Goal: Transaction & Acquisition: Purchase product/service

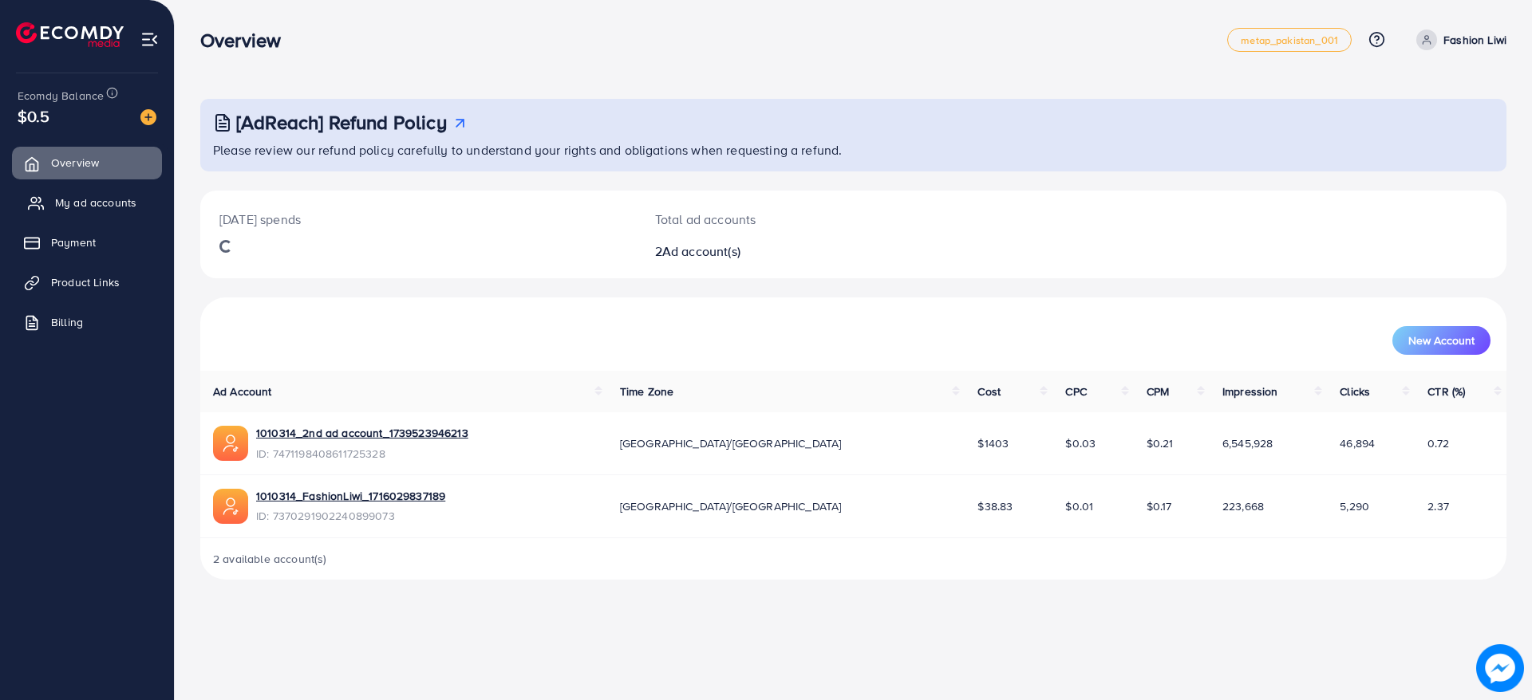
click at [55, 210] on span "My ad accounts" at bounding box center [95, 203] width 81 height 16
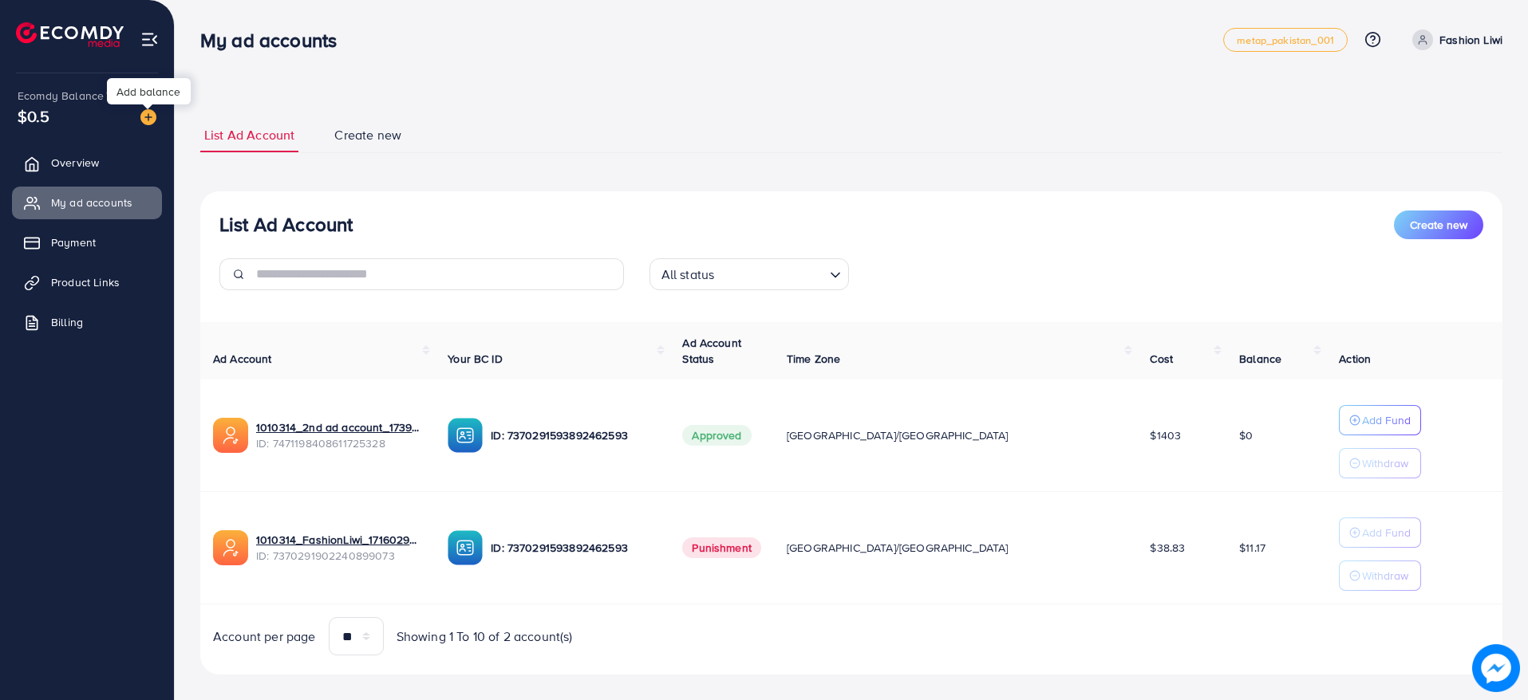
click at [151, 116] on img at bounding box center [148, 117] width 16 height 16
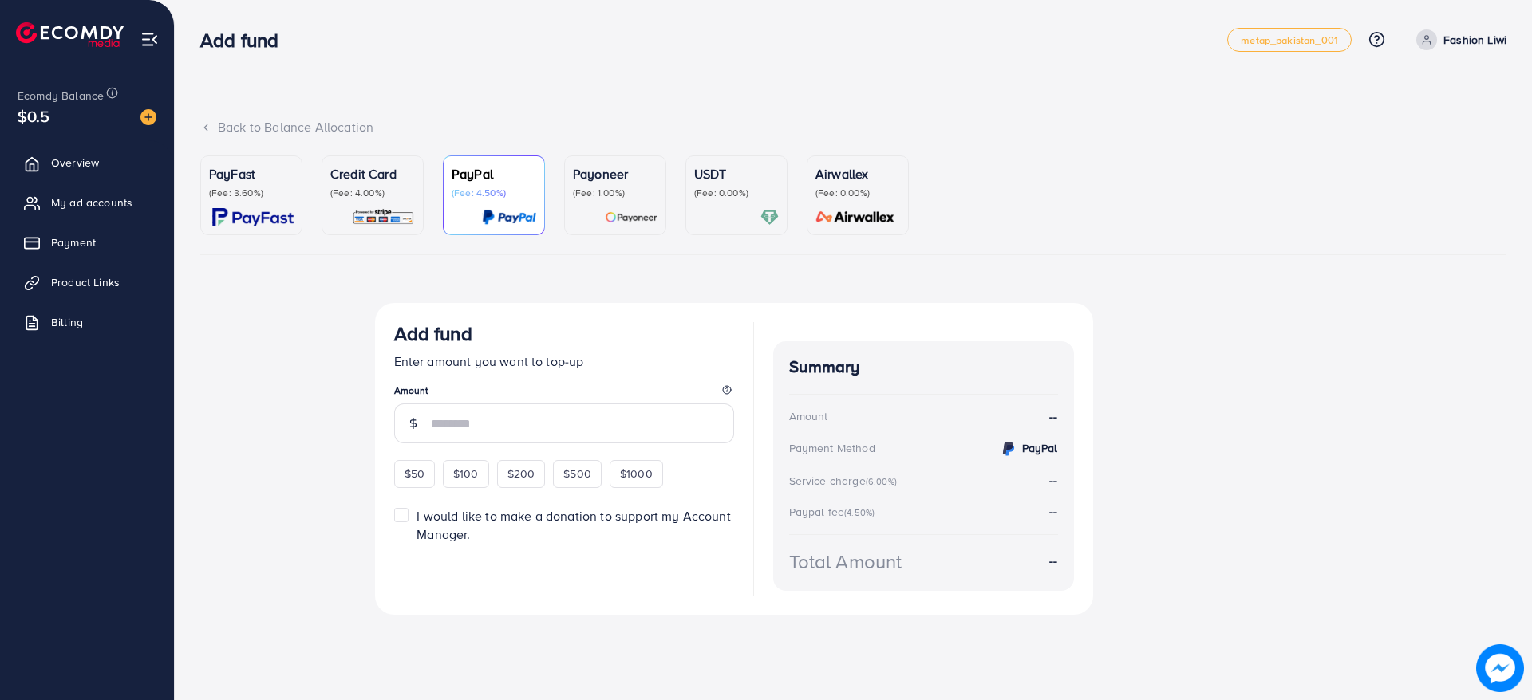
click at [239, 229] on link "PayFast (Fee: 3.60%)" at bounding box center [251, 196] width 102 height 80
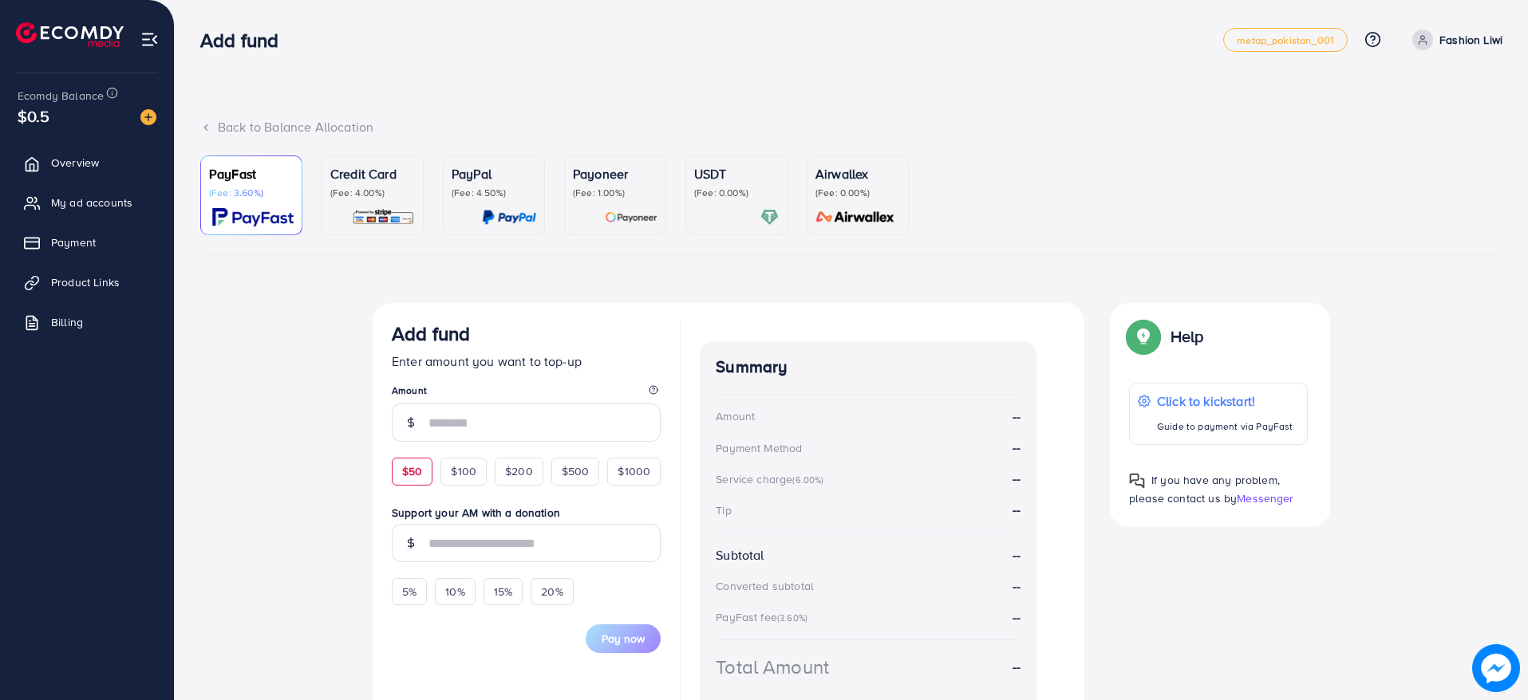
click at [406, 468] on span "$50" at bounding box center [412, 472] width 20 height 16
type input "**"
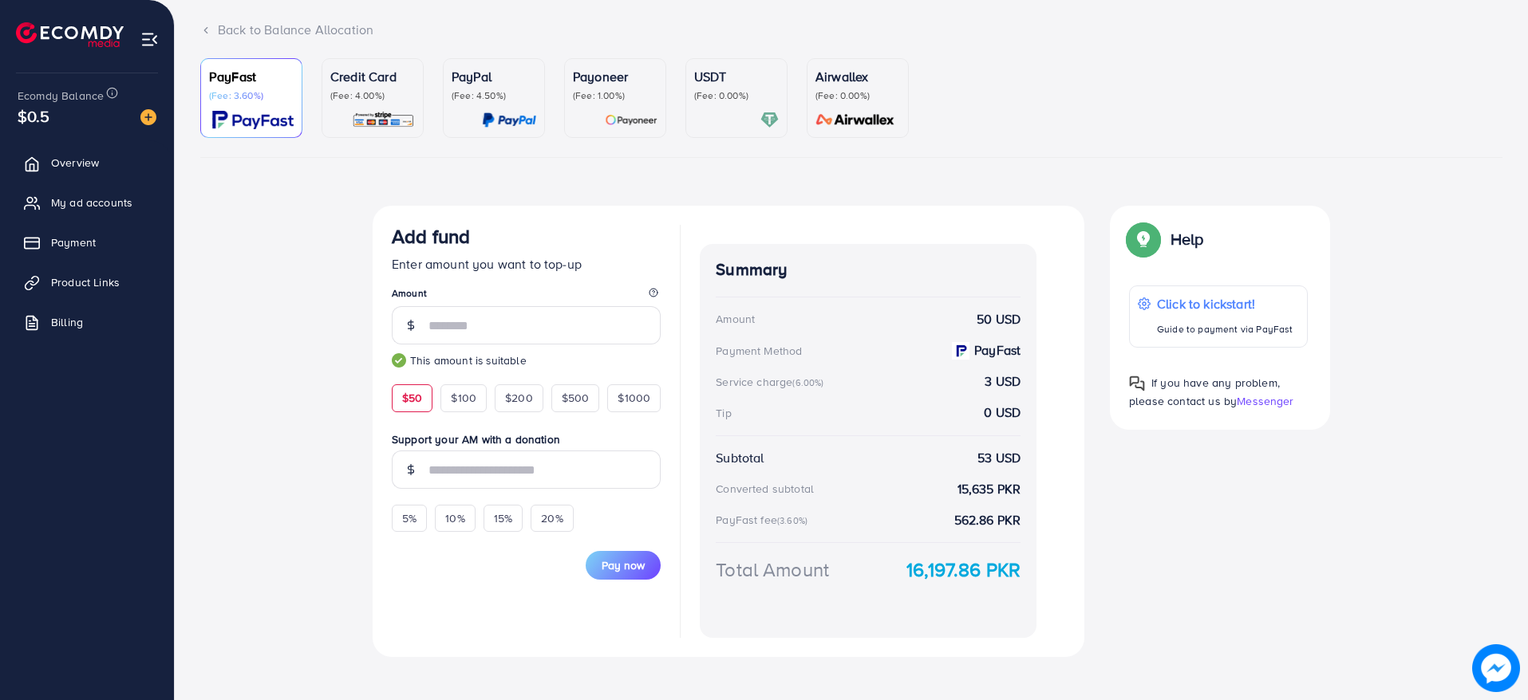
scroll to position [102, 0]
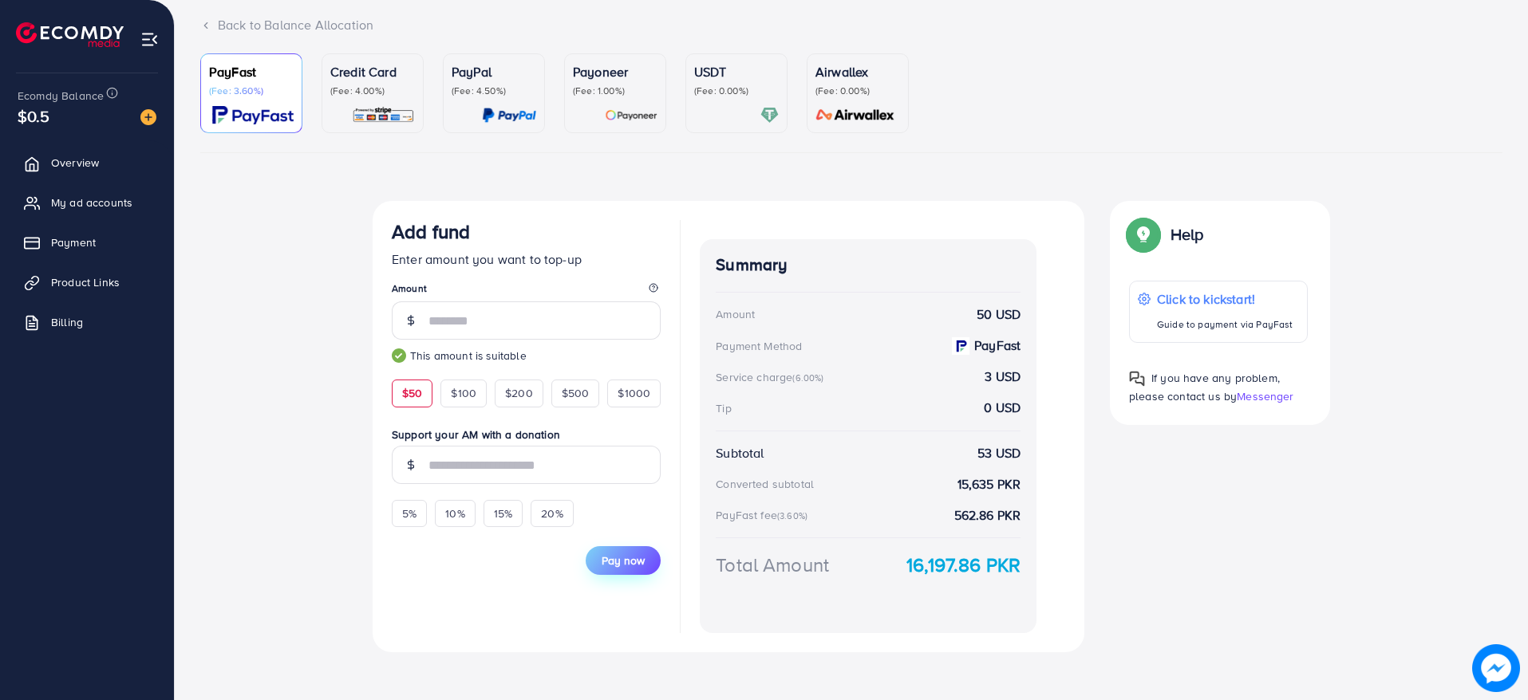
click at [633, 557] on span "Pay now" at bounding box center [623, 561] width 43 height 16
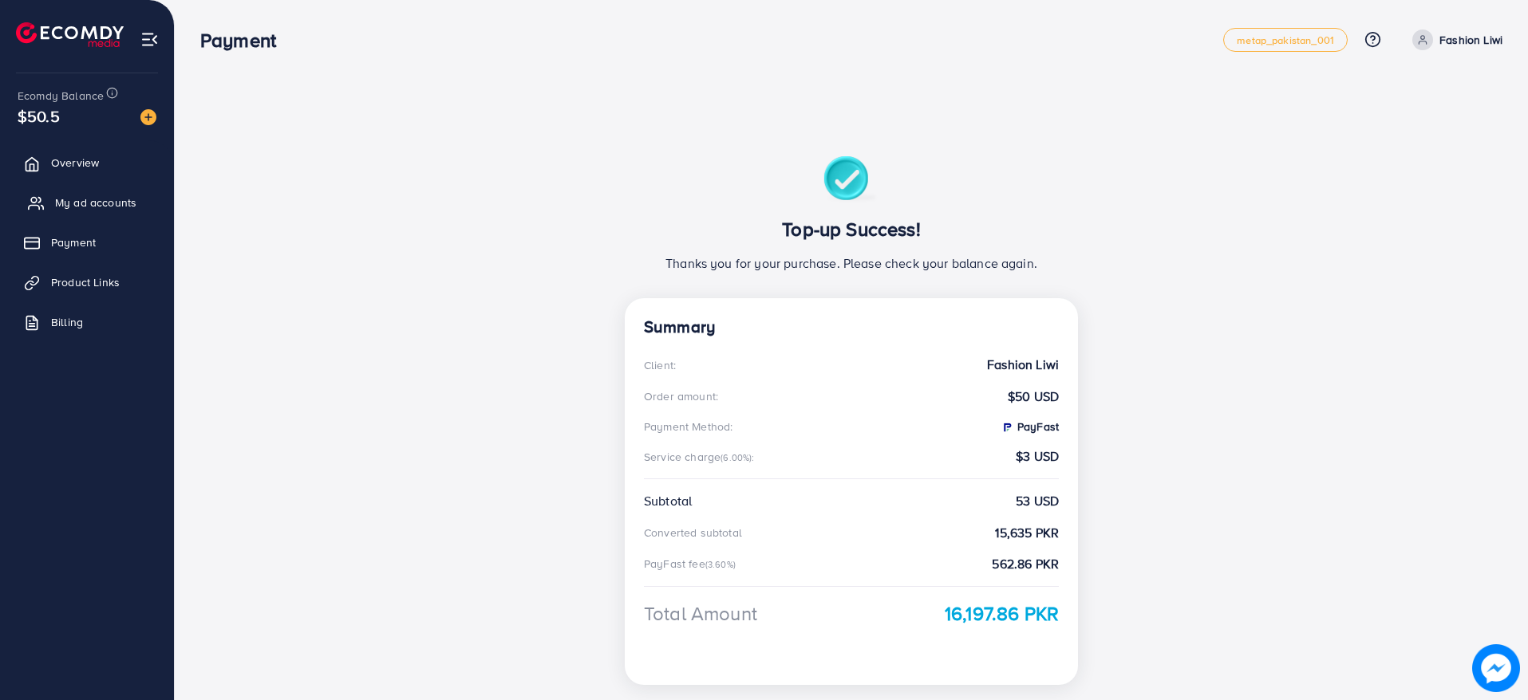
click at [130, 204] on span "My ad accounts" at bounding box center [95, 203] width 81 height 16
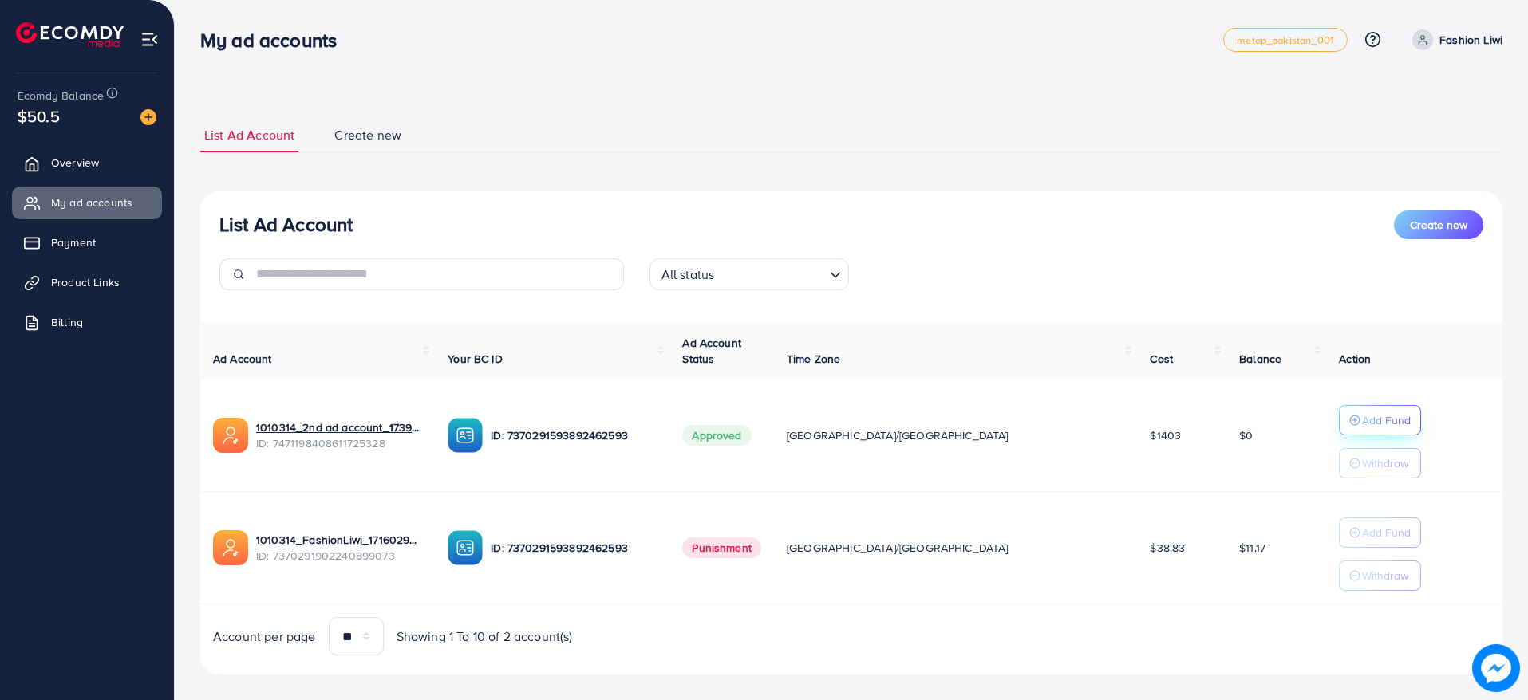
click at [1362, 411] on p "Add Fund" at bounding box center [1386, 420] width 49 height 19
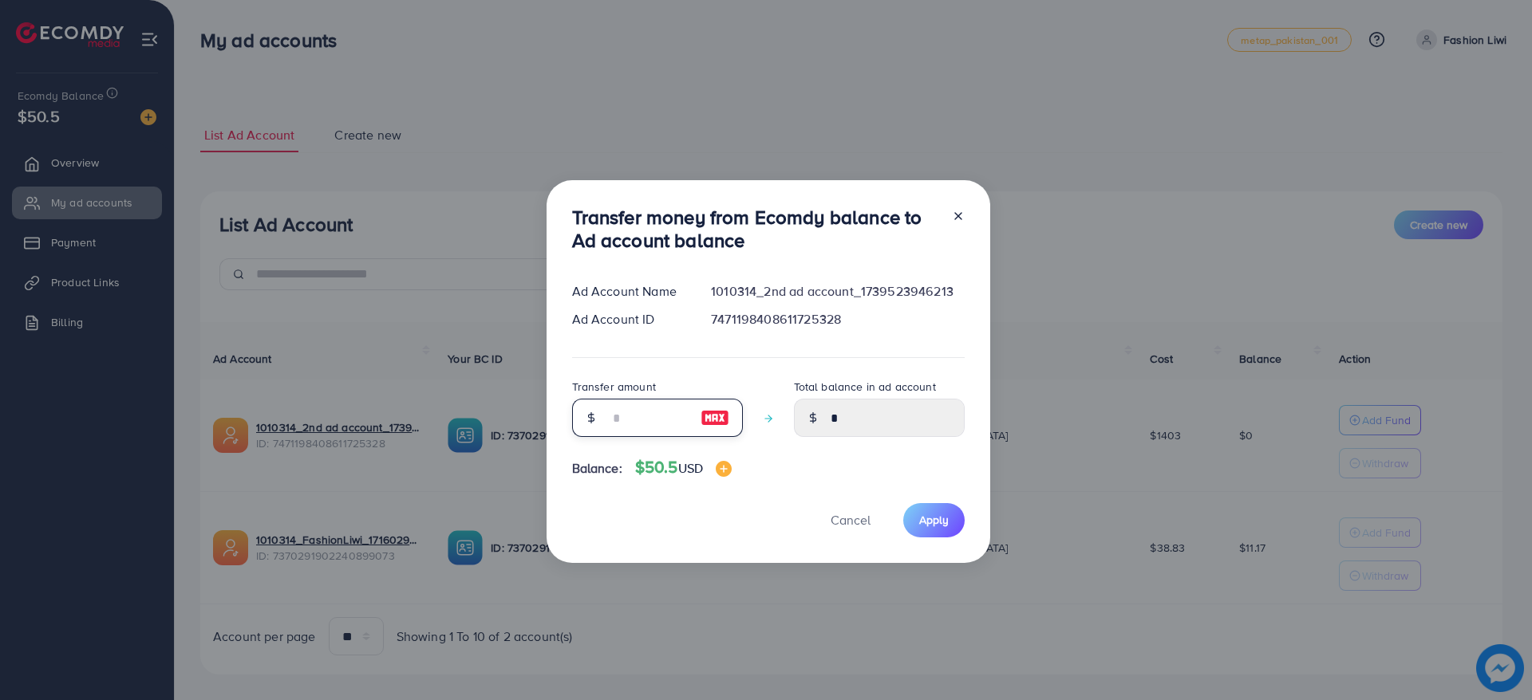
click at [625, 423] on input "number" at bounding box center [649, 418] width 80 height 38
type input "**"
type input "*****"
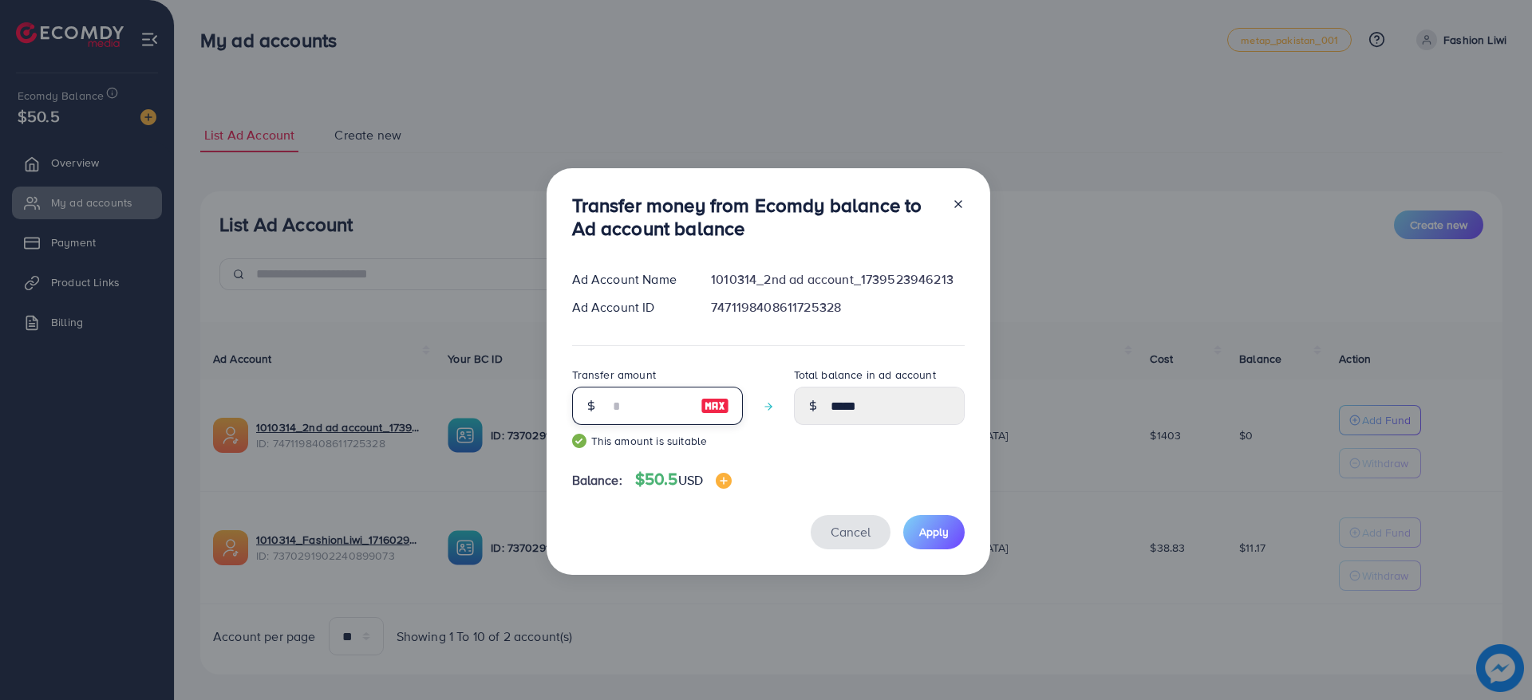
type input "**"
drag, startPoint x: 880, startPoint y: 542, endPoint x: 935, endPoint y: 568, distance: 61.0
click at [935, 568] on div "Transfer money from Ecomdy balance to Ad account balance Ad Account Name 101031…" at bounding box center [768, 371] width 444 height 407
click at [935, 531] on span "Apply" at bounding box center [934, 532] width 30 height 16
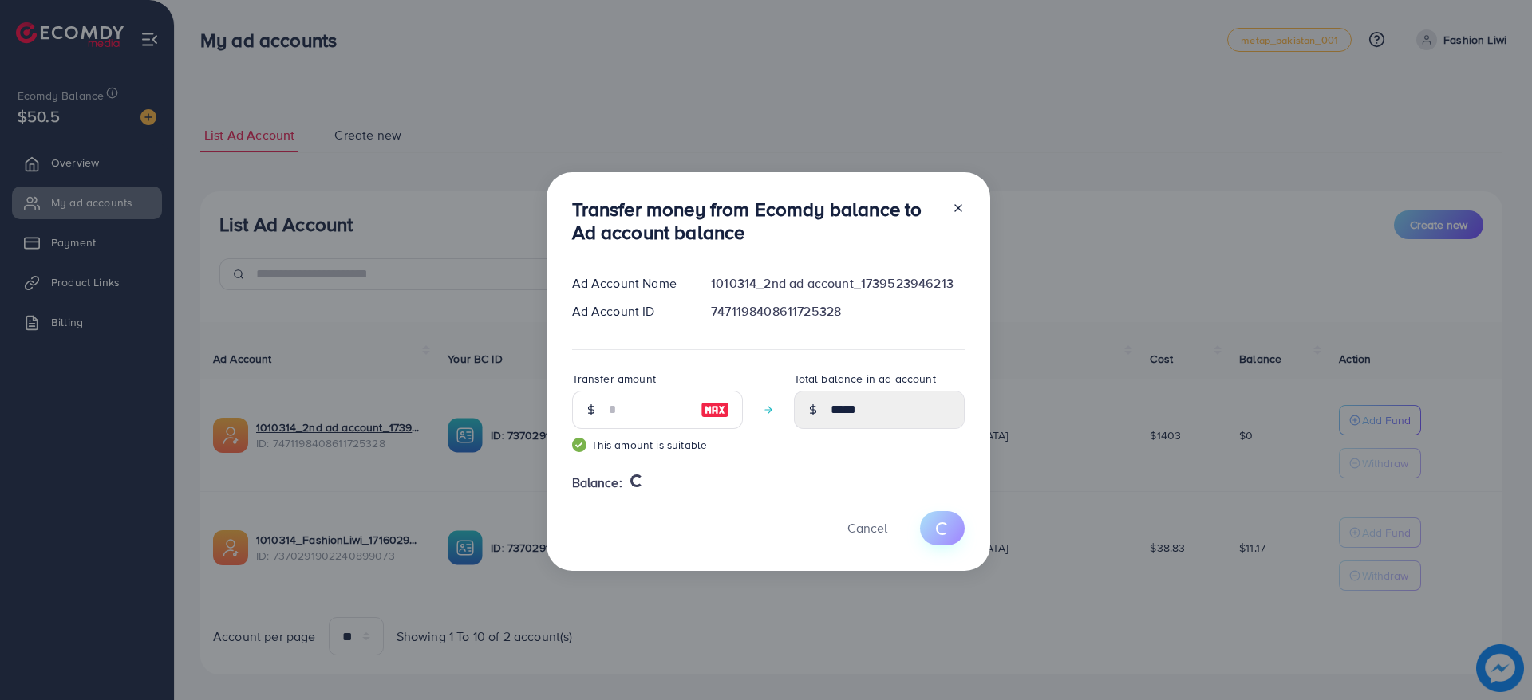
type input "*"
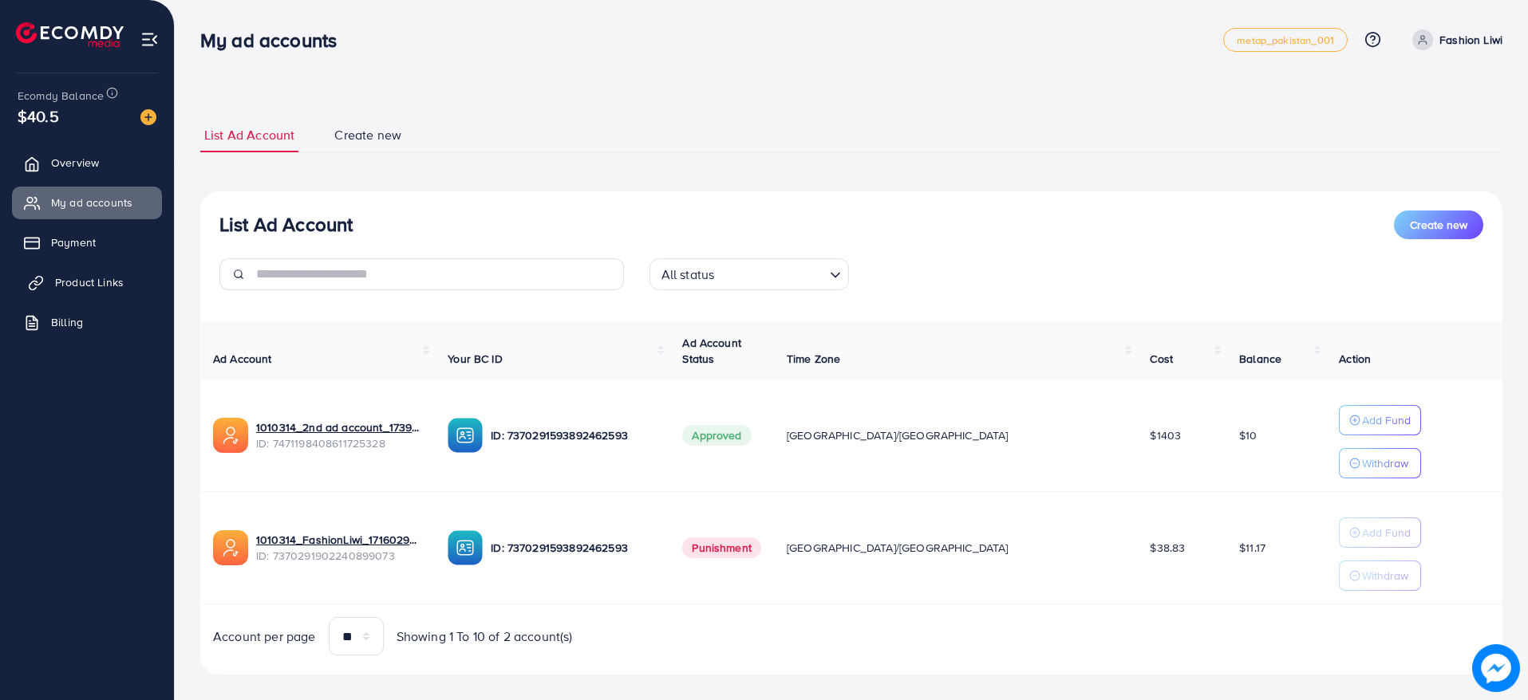
click at [116, 277] on span "Product Links" at bounding box center [89, 282] width 69 height 16
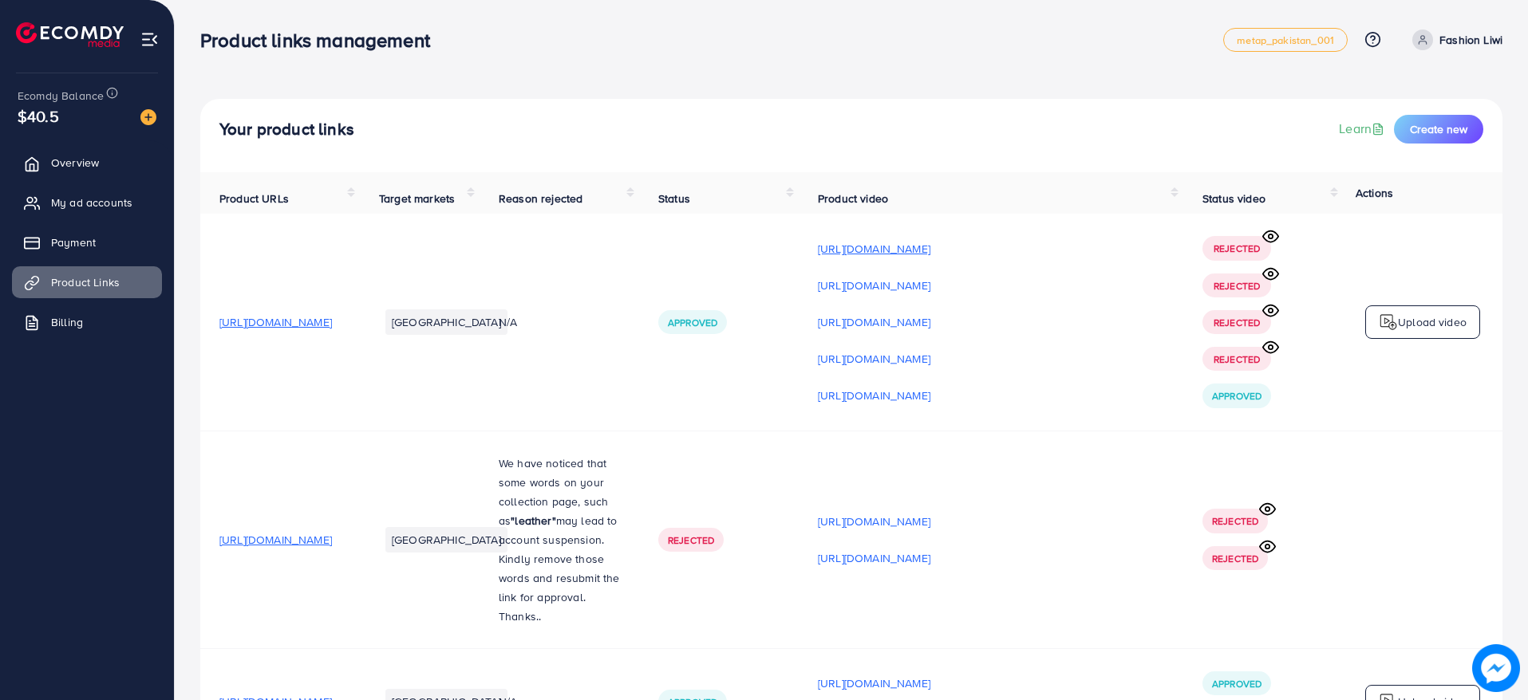
click at [930, 258] on p "[URL][DOMAIN_NAME]" at bounding box center [874, 248] width 112 height 19
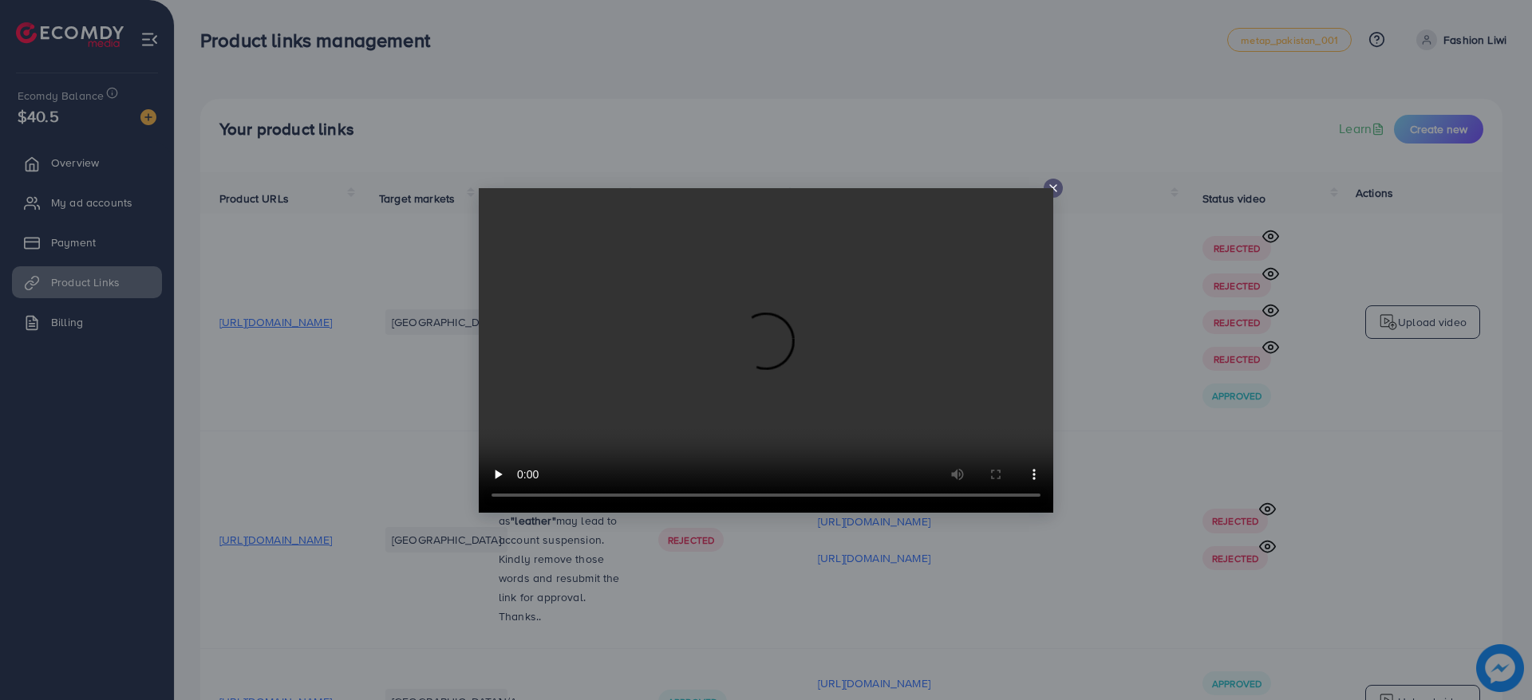
click at [1054, 188] on line at bounding box center [1053, 188] width 6 height 6
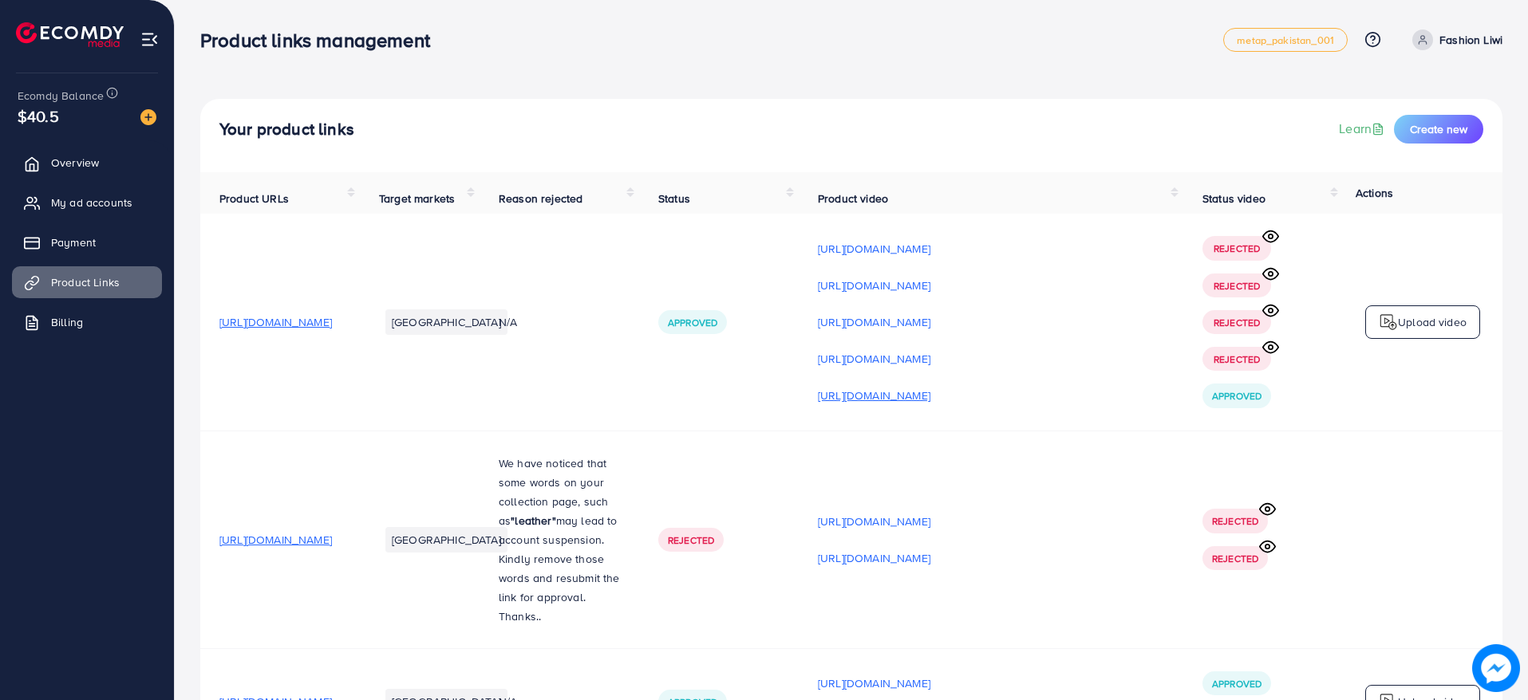
click at [930, 404] on p "[URL][DOMAIN_NAME]" at bounding box center [874, 395] width 112 height 19
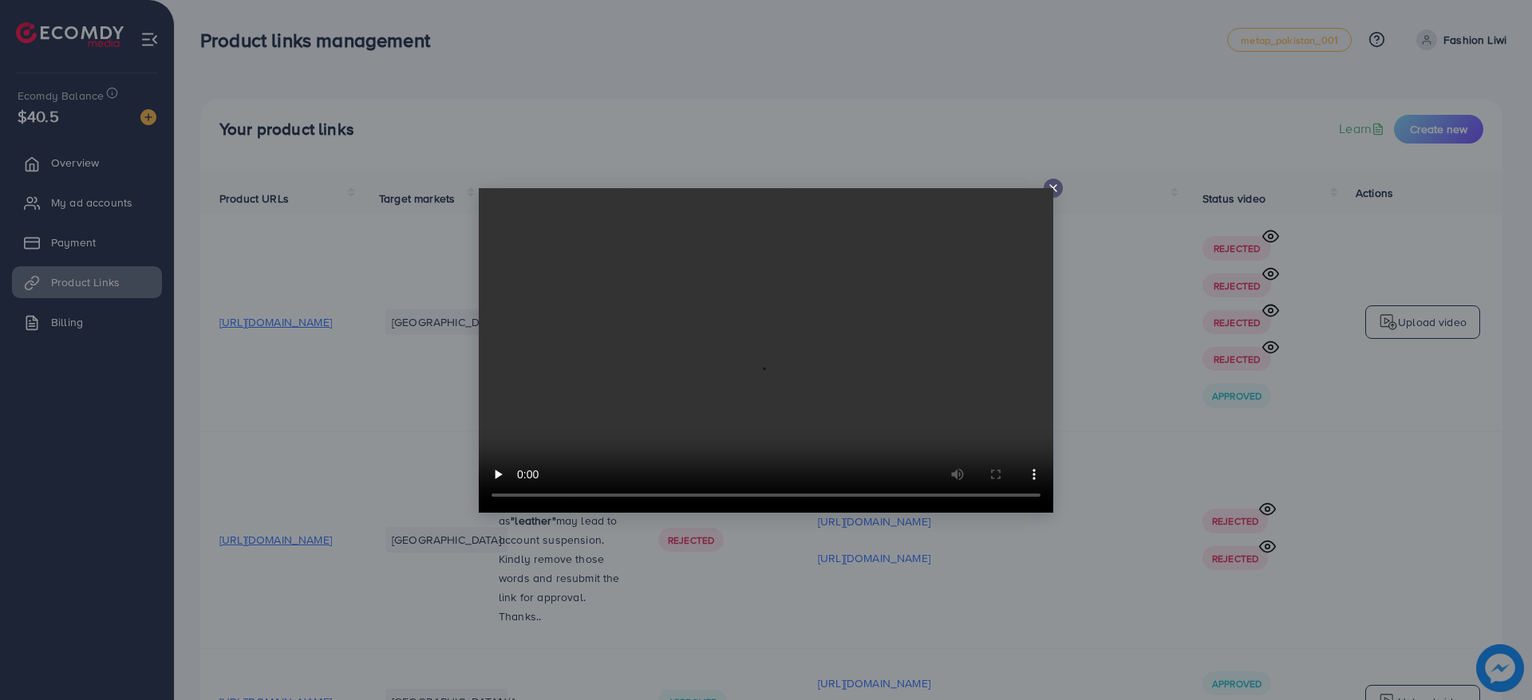
click at [1053, 183] on icon at bounding box center [1053, 188] width 13 height 13
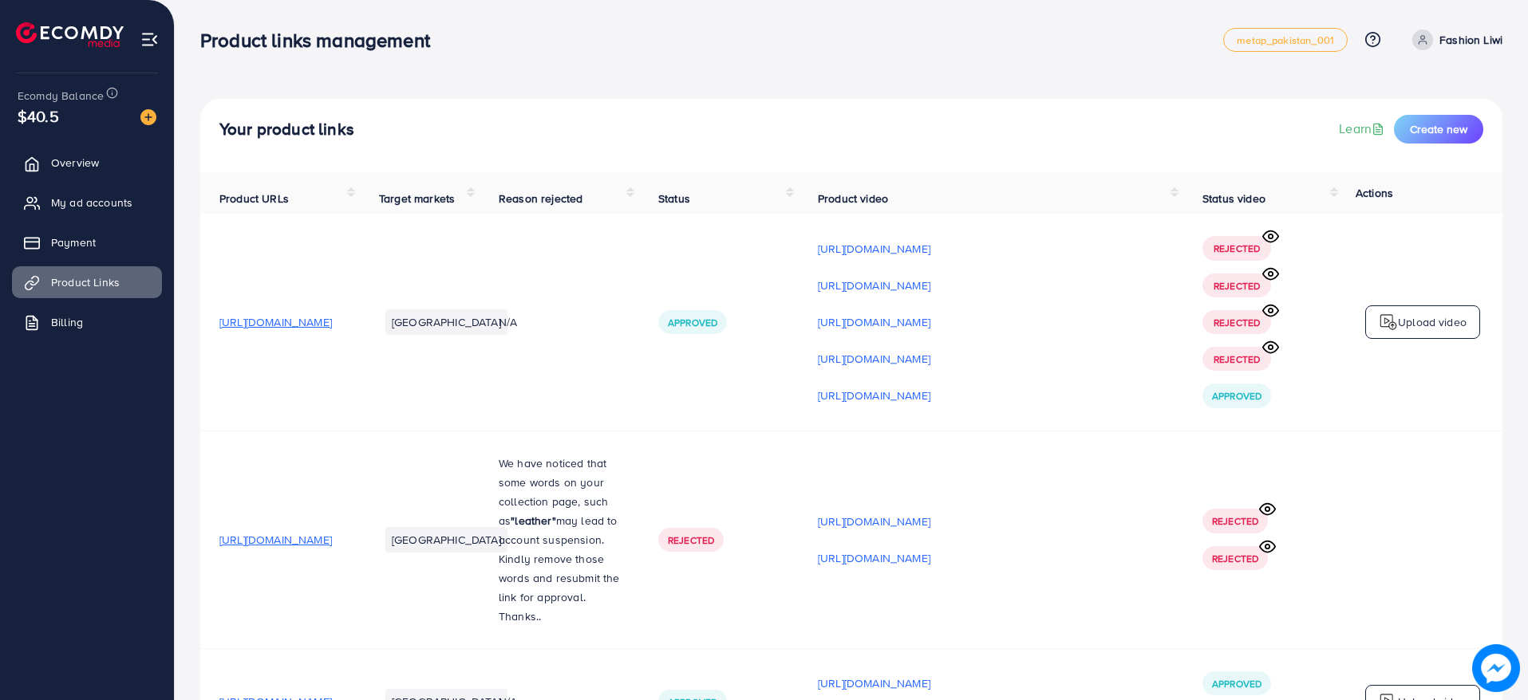
click at [1272, 239] on circle at bounding box center [1271, 237] width 4 height 4
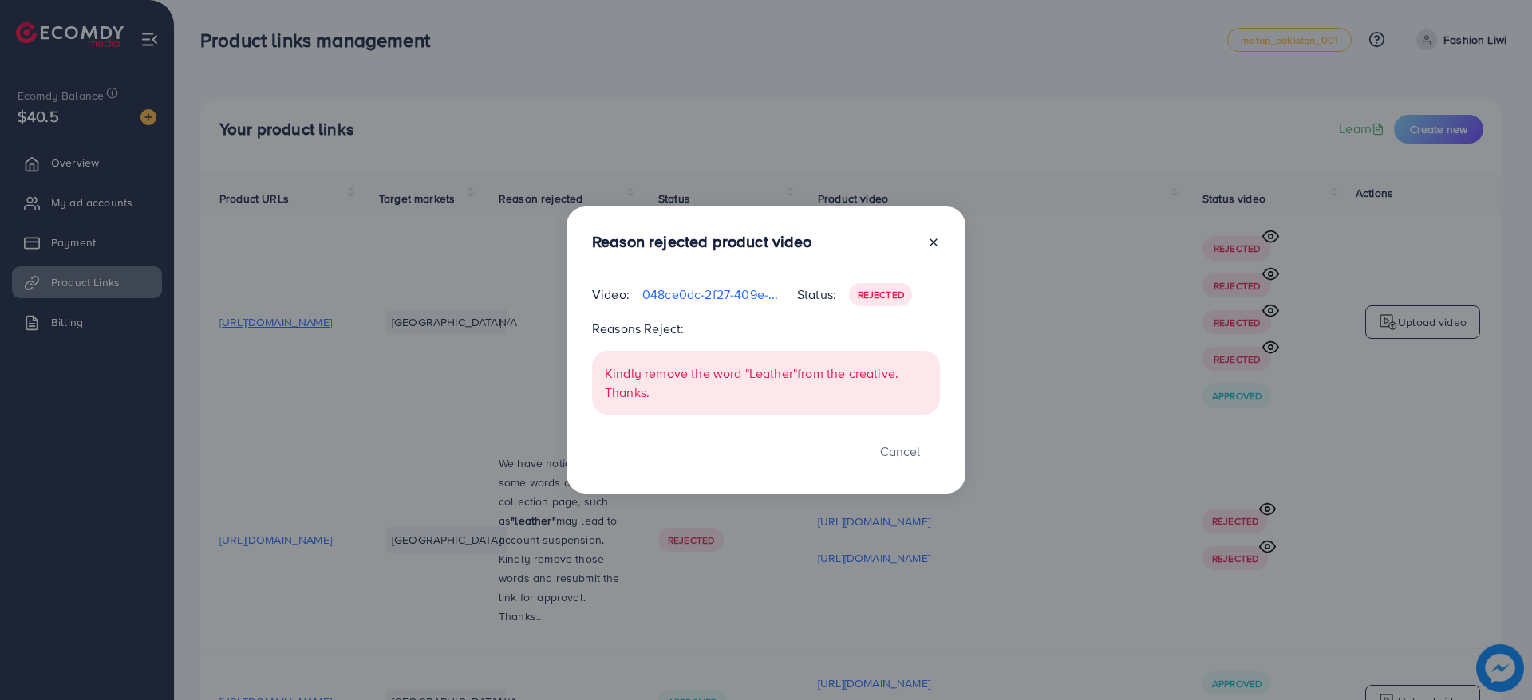
click at [1272, 240] on div "Reason rejected product video Video: 048ce0dc-2f27-409e-87f9-430e1ae82a30-17395…" at bounding box center [766, 350] width 1532 height 700
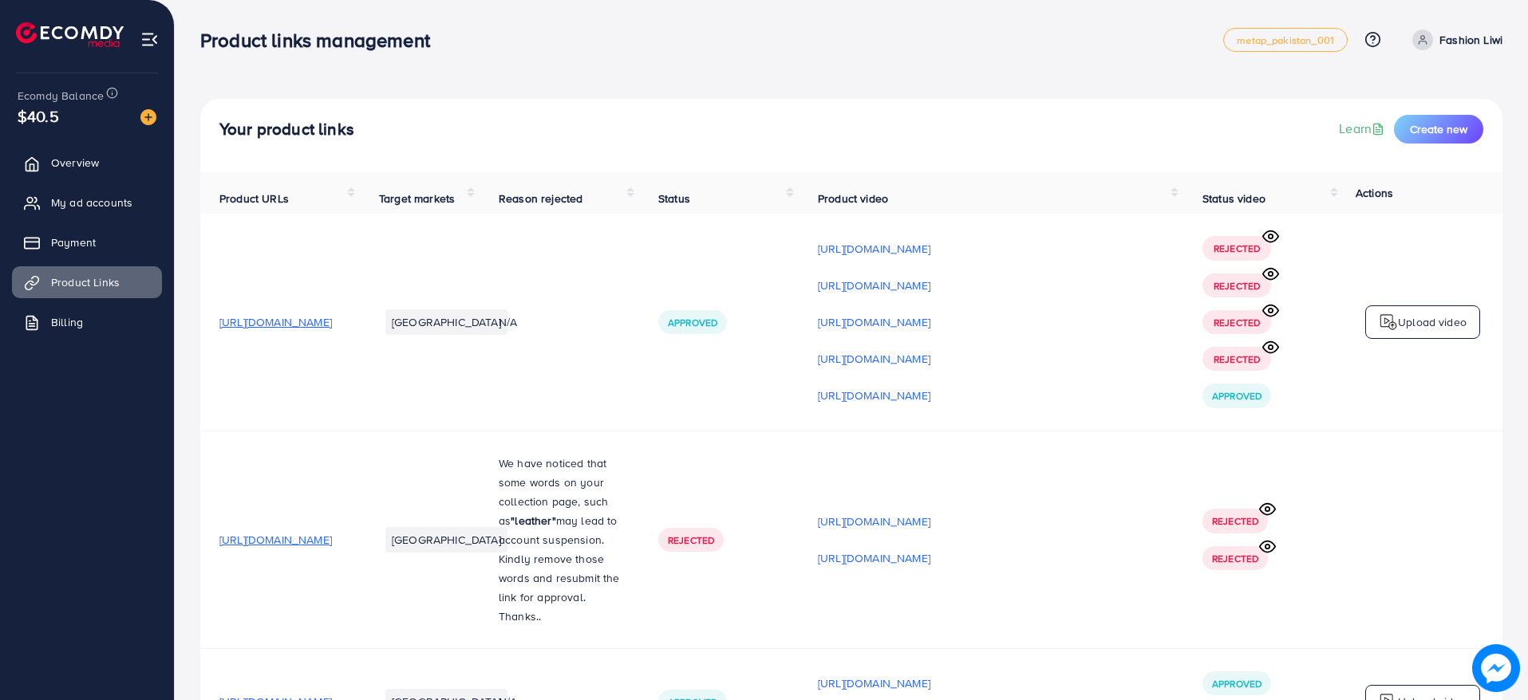
click at [1272, 275] on circle at bounding box center [1271, 273] width 4 height 4
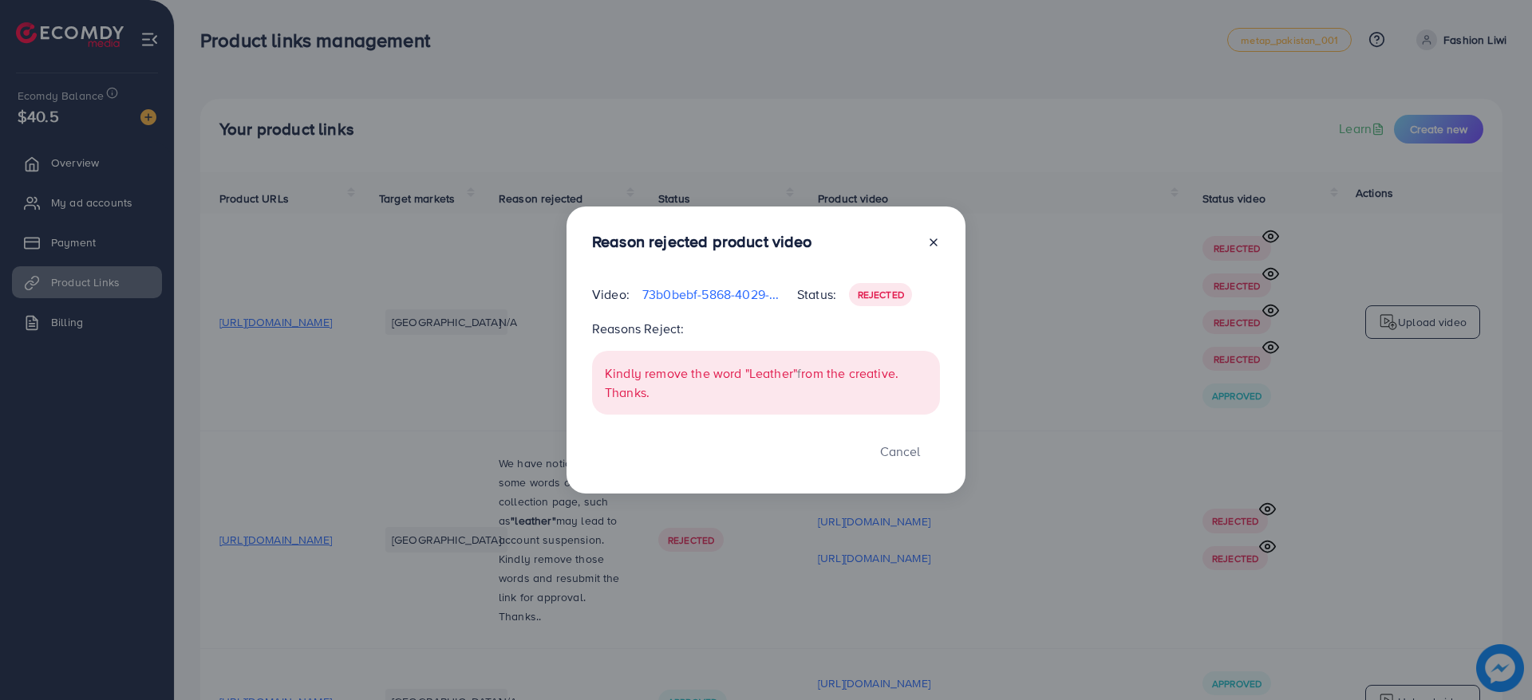
click at [1272, 281] on div "Reason rejected product video Video: 73b0bebf-5868-4029-8349-ff88bf85913f-17395…" at bounding box center [766, 350] width 1532 height 700
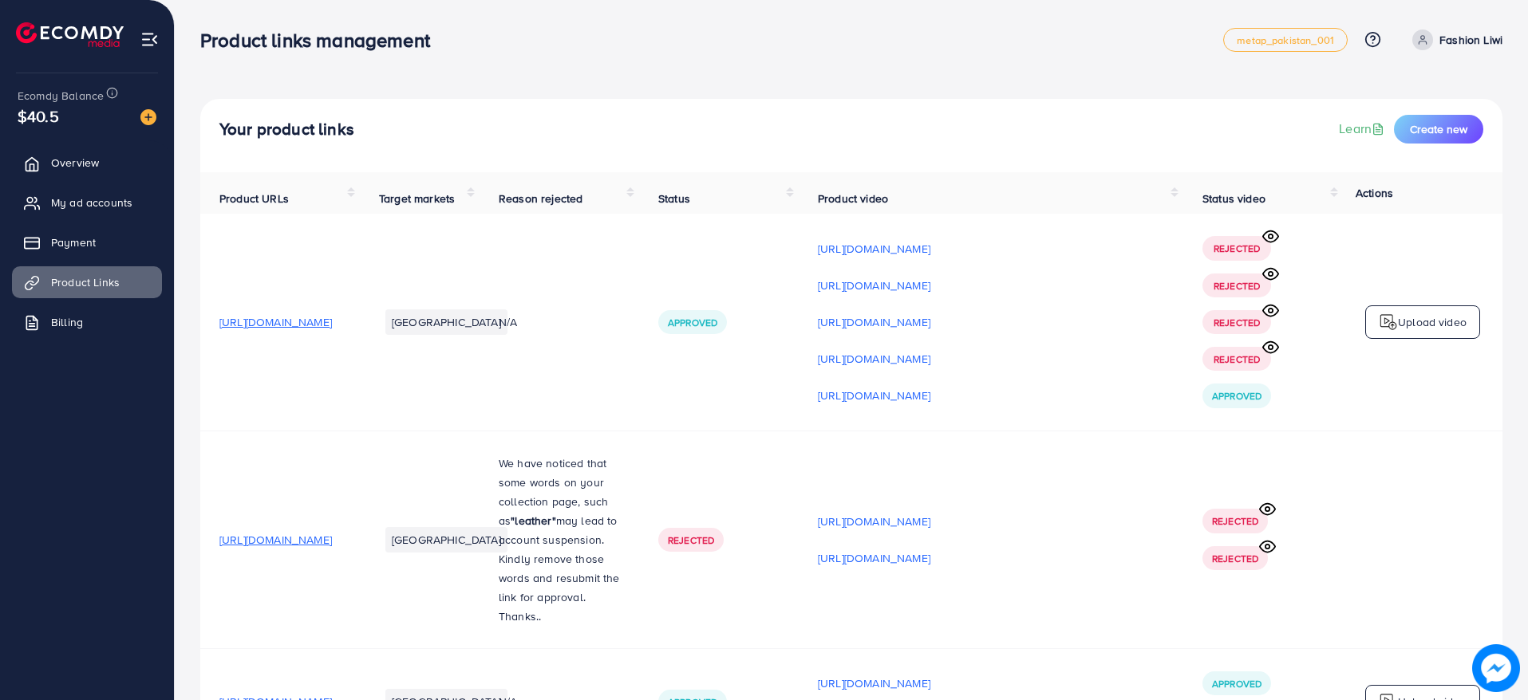
click at [1269, 319] on icon at bounding box center [1270, 310] width 17 height 17
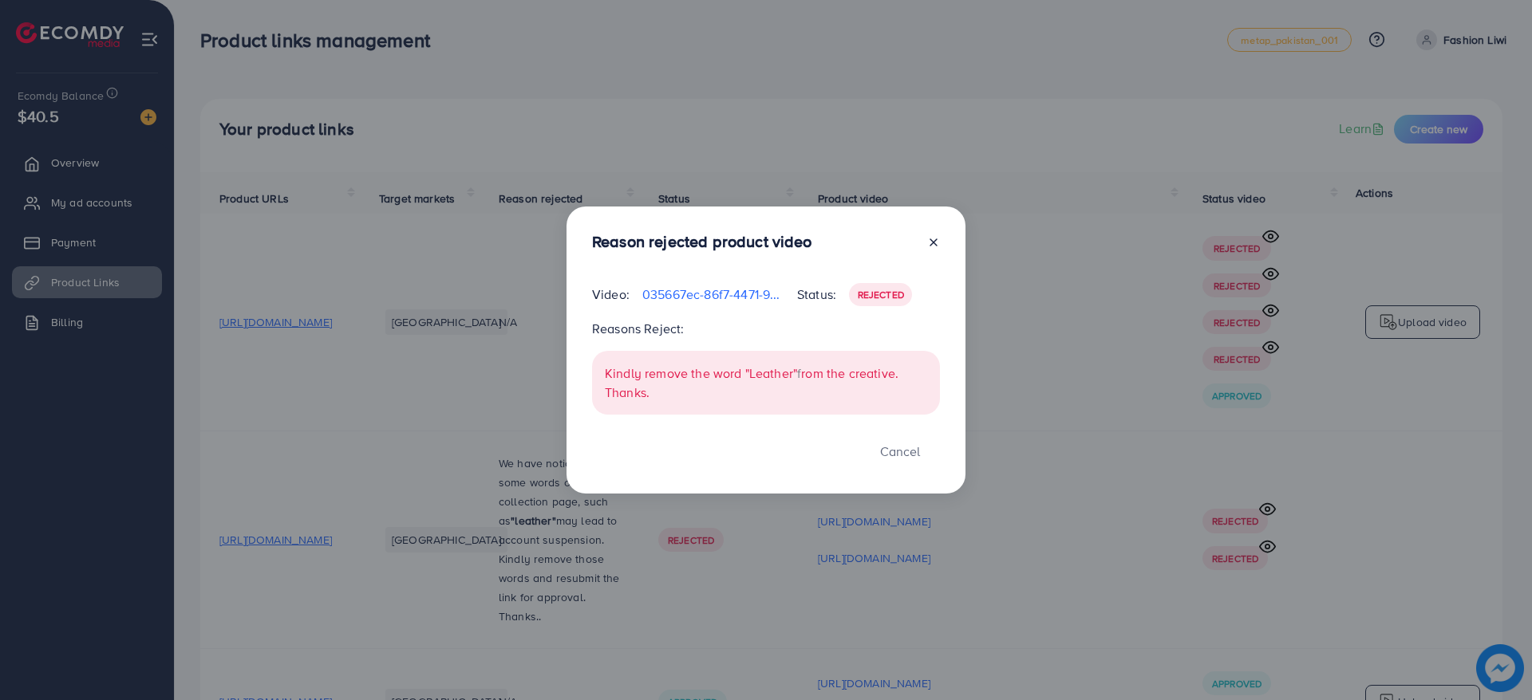
click at [1295, 397] on div "Reason rejected product video Video: 035667ec-86f7-4471-9c19-5c2dc686d703-17395…" at bounding box center [766, 350] width 1532 height 700
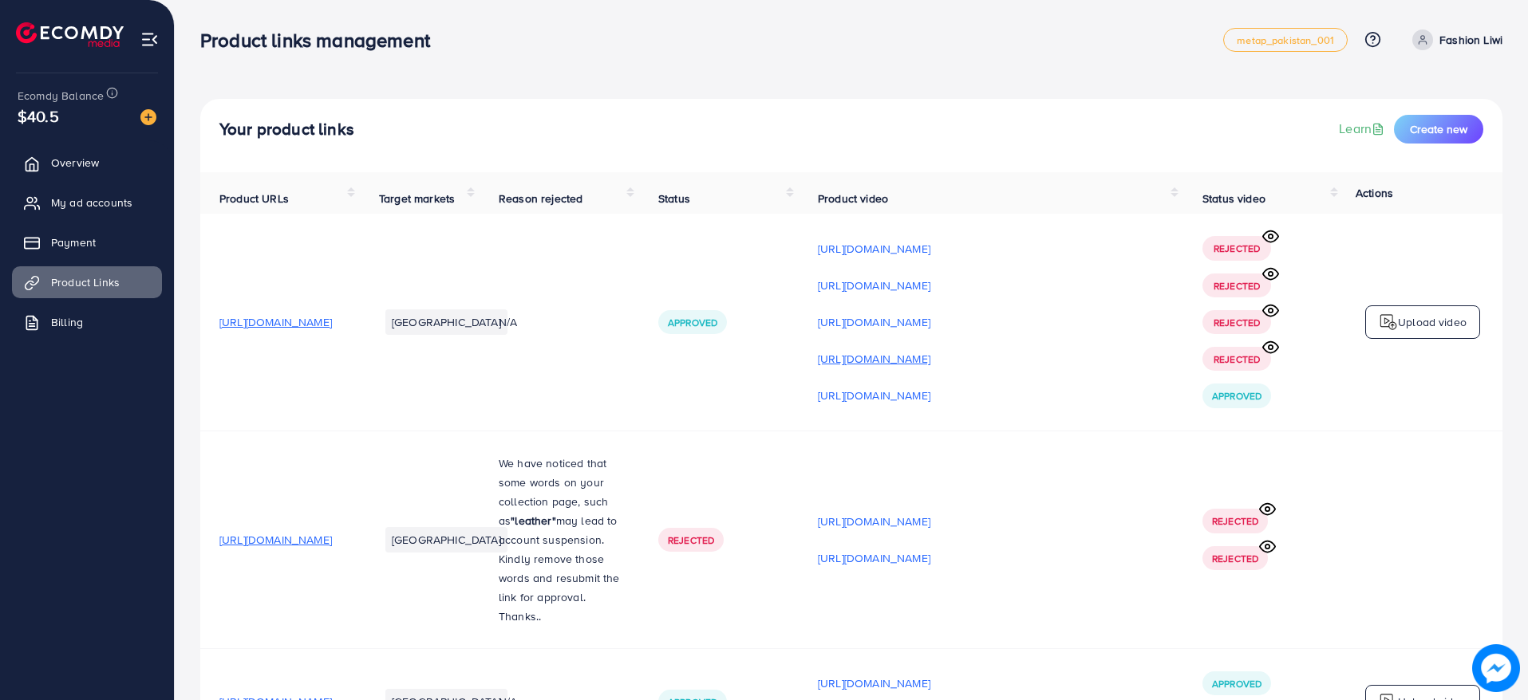
click at [930, 361] on p "[URL][DOMAIN_NAME]" at bounding box center [874, 358] width 112 height 19
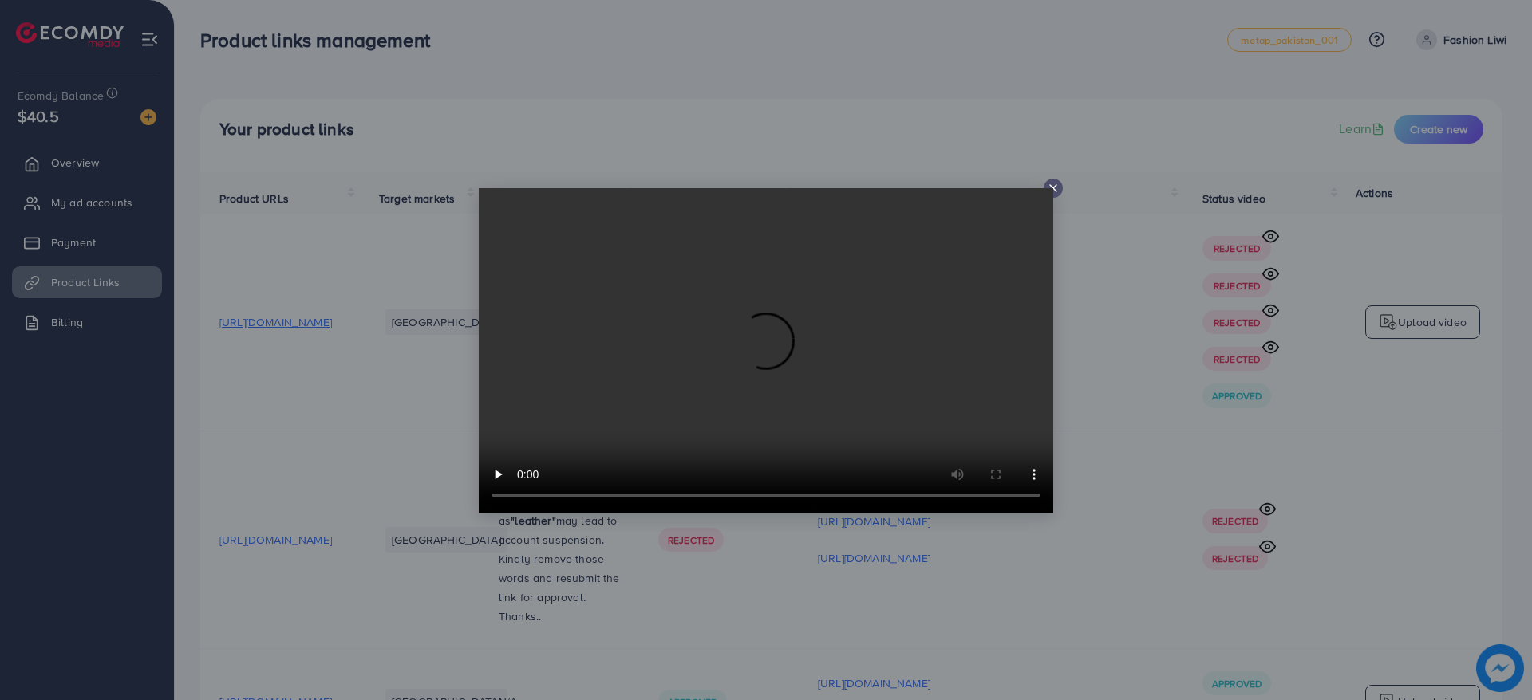
click at [1056, 185] on line at bounding box center [1053, 188] width 6 height 6
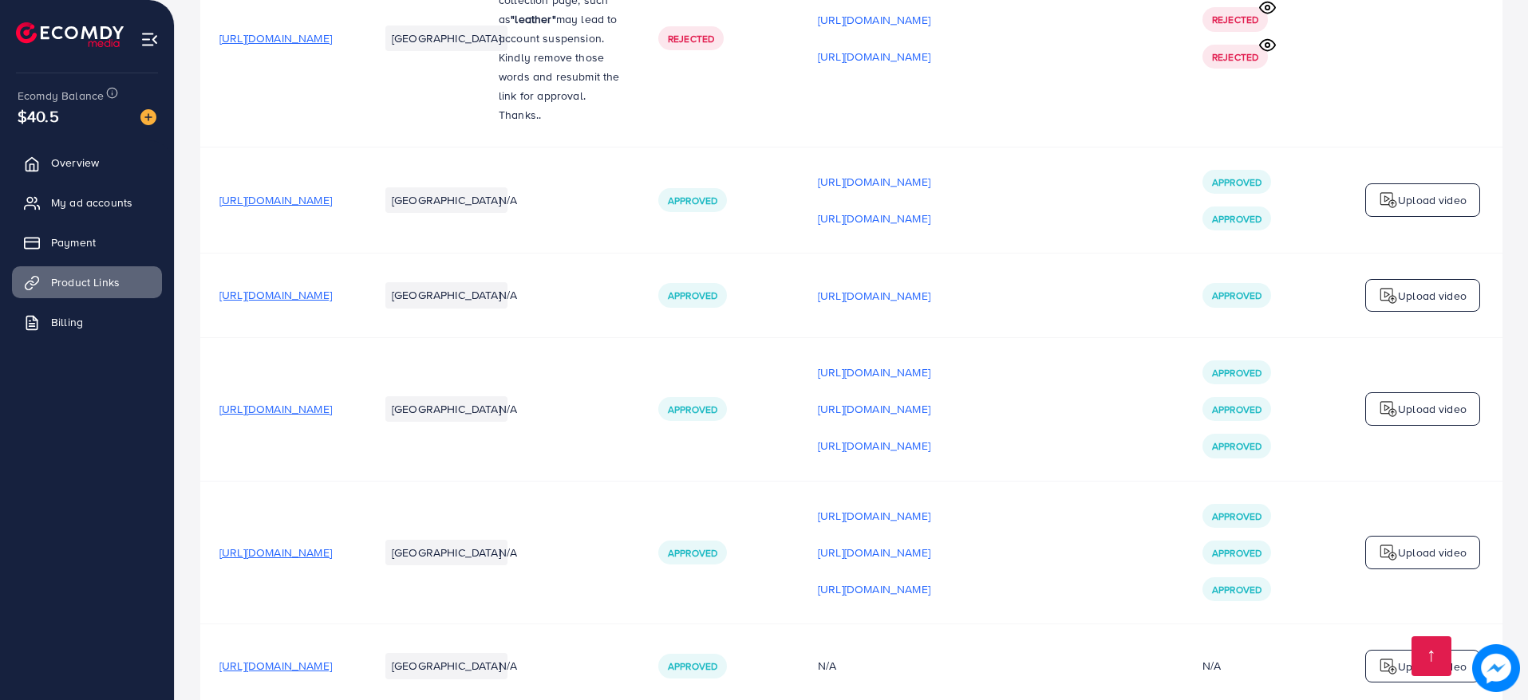
scroll to position [503, 0]
click at [930, 180] on p "[URL][DOMAIN_NAME]" at bounding box center [874, 181] width 112 height 19
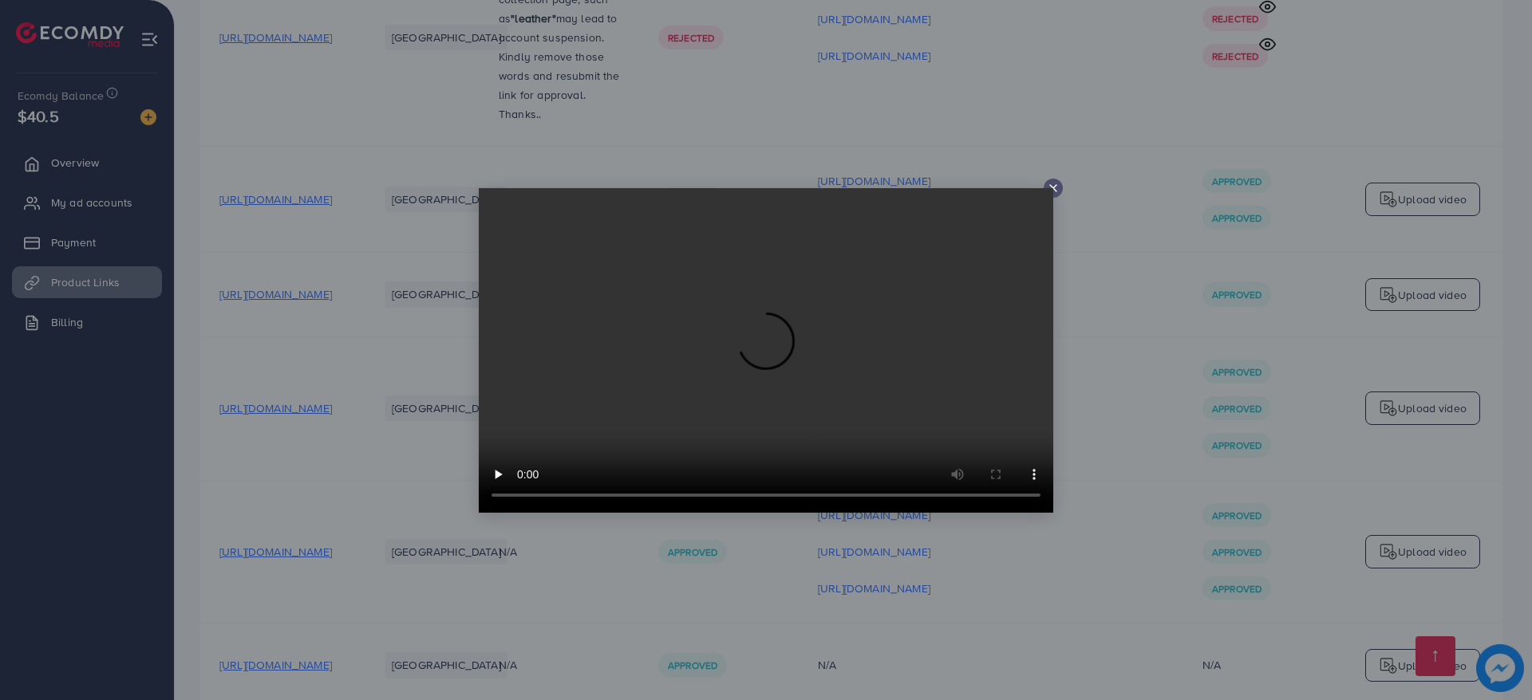
click at [1056, 183] on icon at bounding box center [1053, 188] width 13 height 13
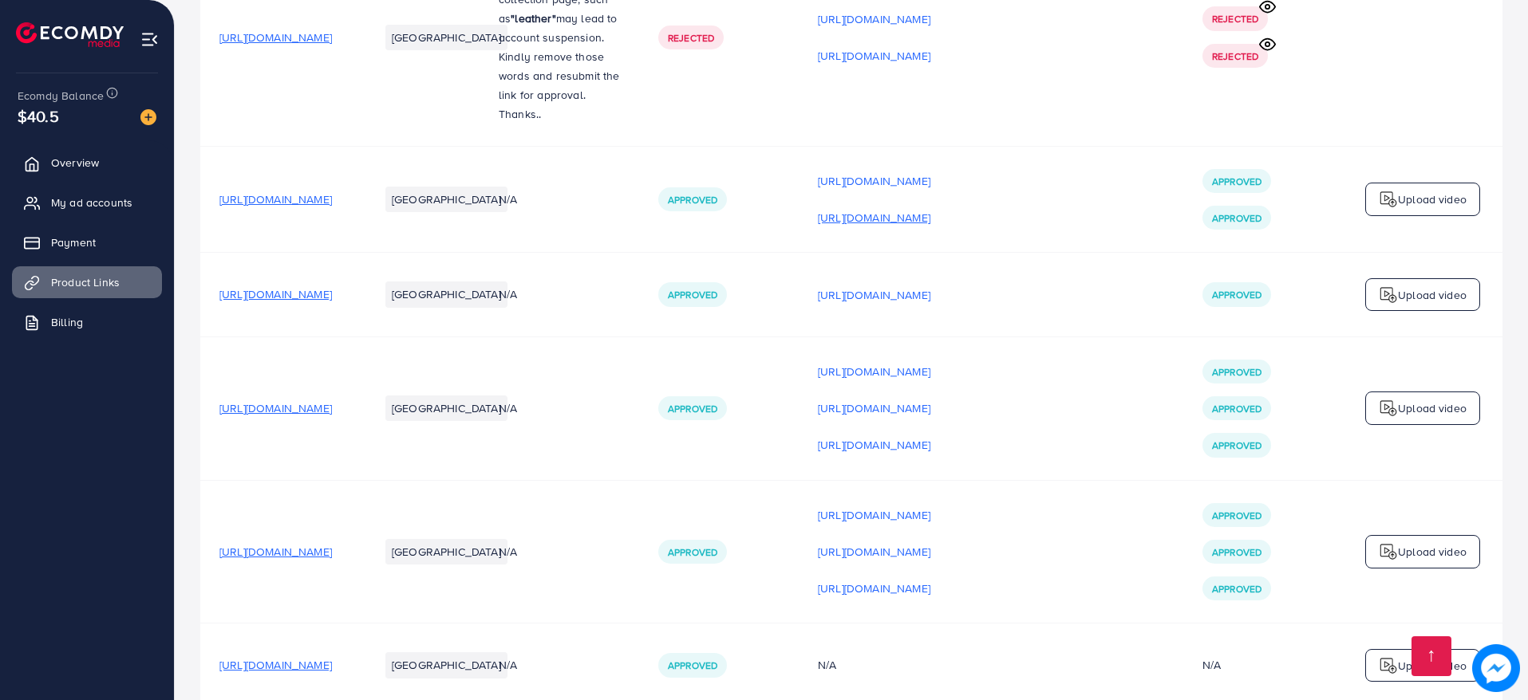
click at [930, 223] on p "[URL][DOMAIN_NAME]" at bounding box center [874, 217] width 112 height 19
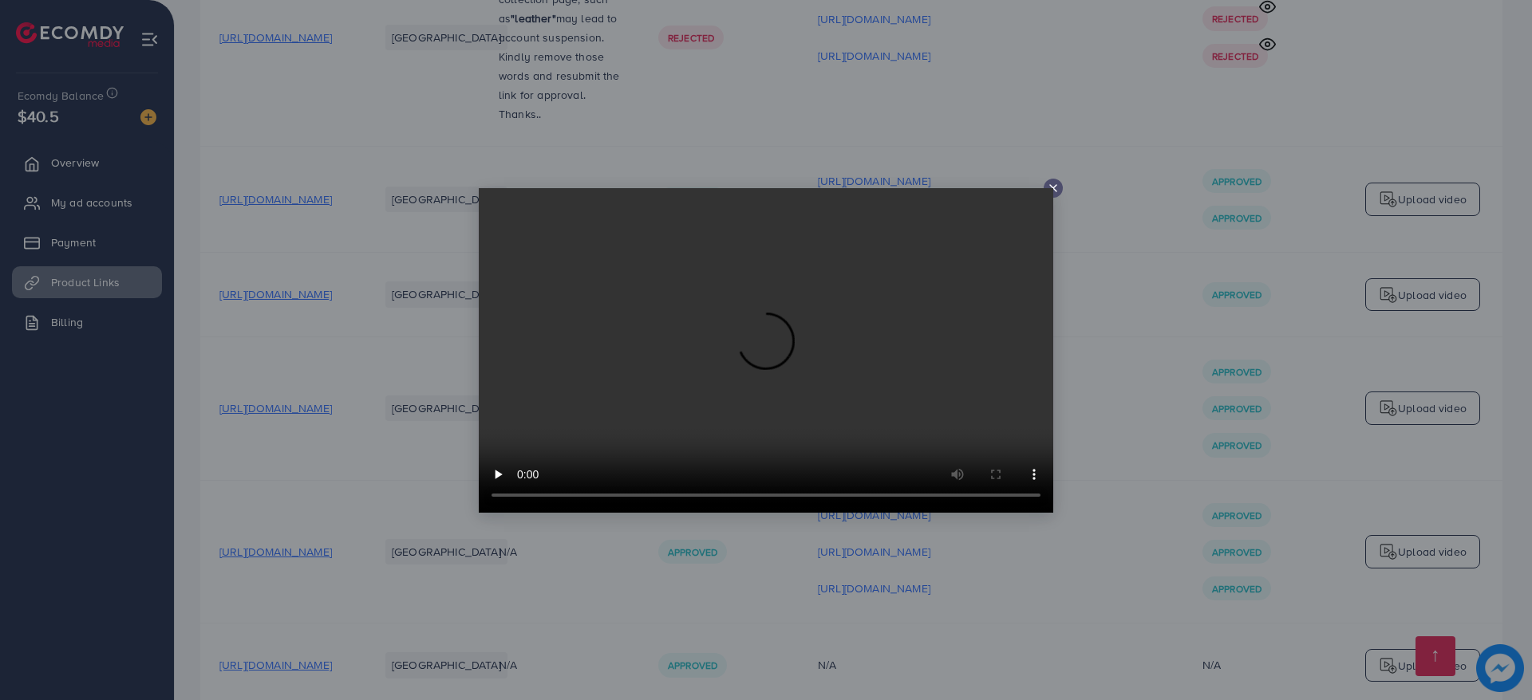
click at [1048, 186] on icon at bounding box center [1053, 188] width 13 height 13
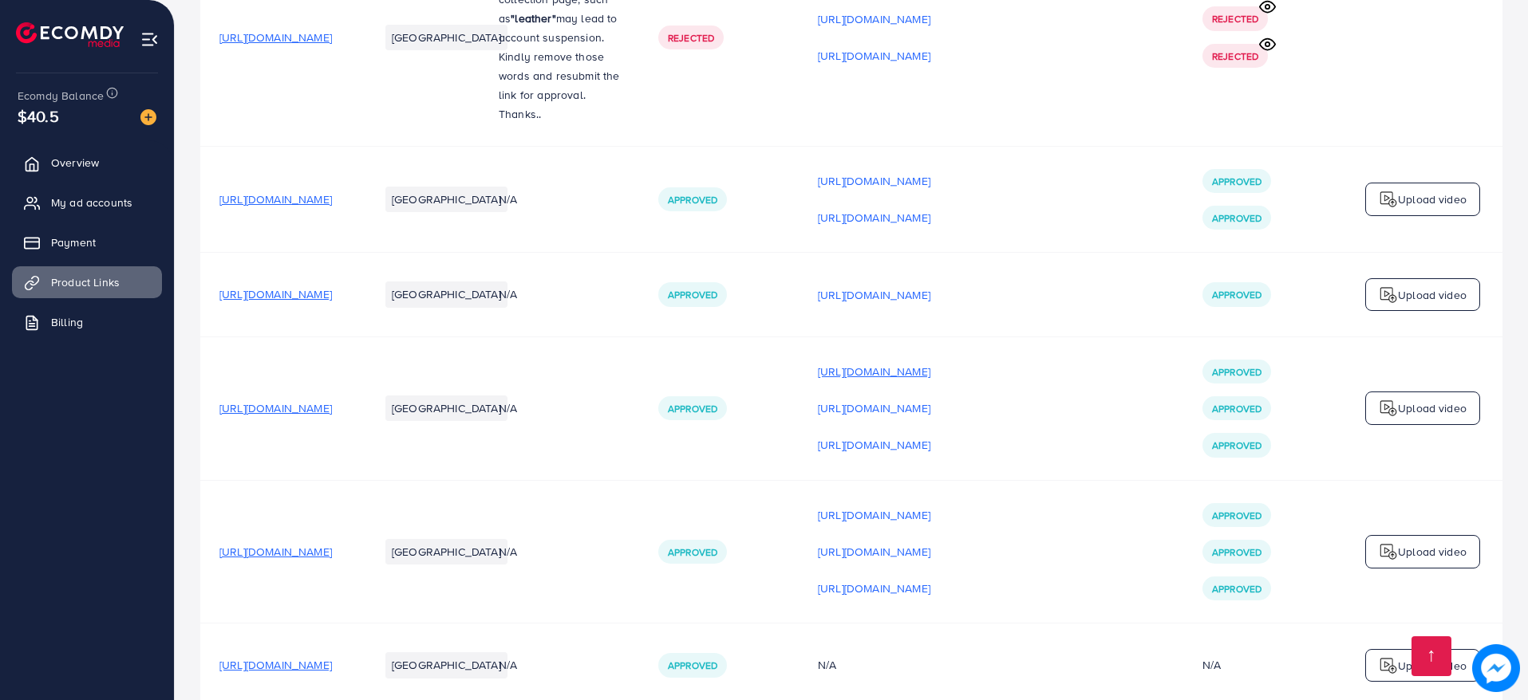
click at [930, 377] on p "[URL][DOMAIN_NAME]" at bounding box center [874, 371] width 112 height 19
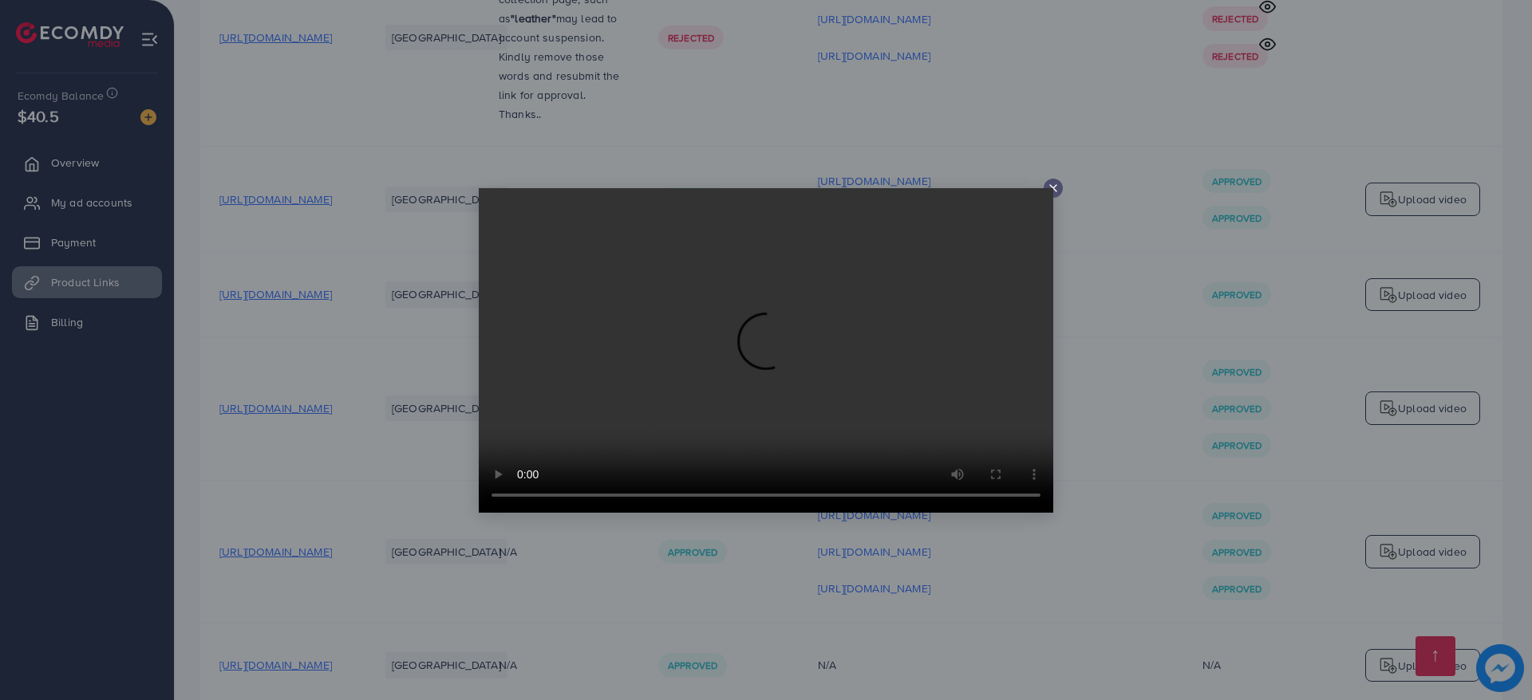
click at [1052, 187] on icon at bounding box center [1053, 188] width 13 height 13
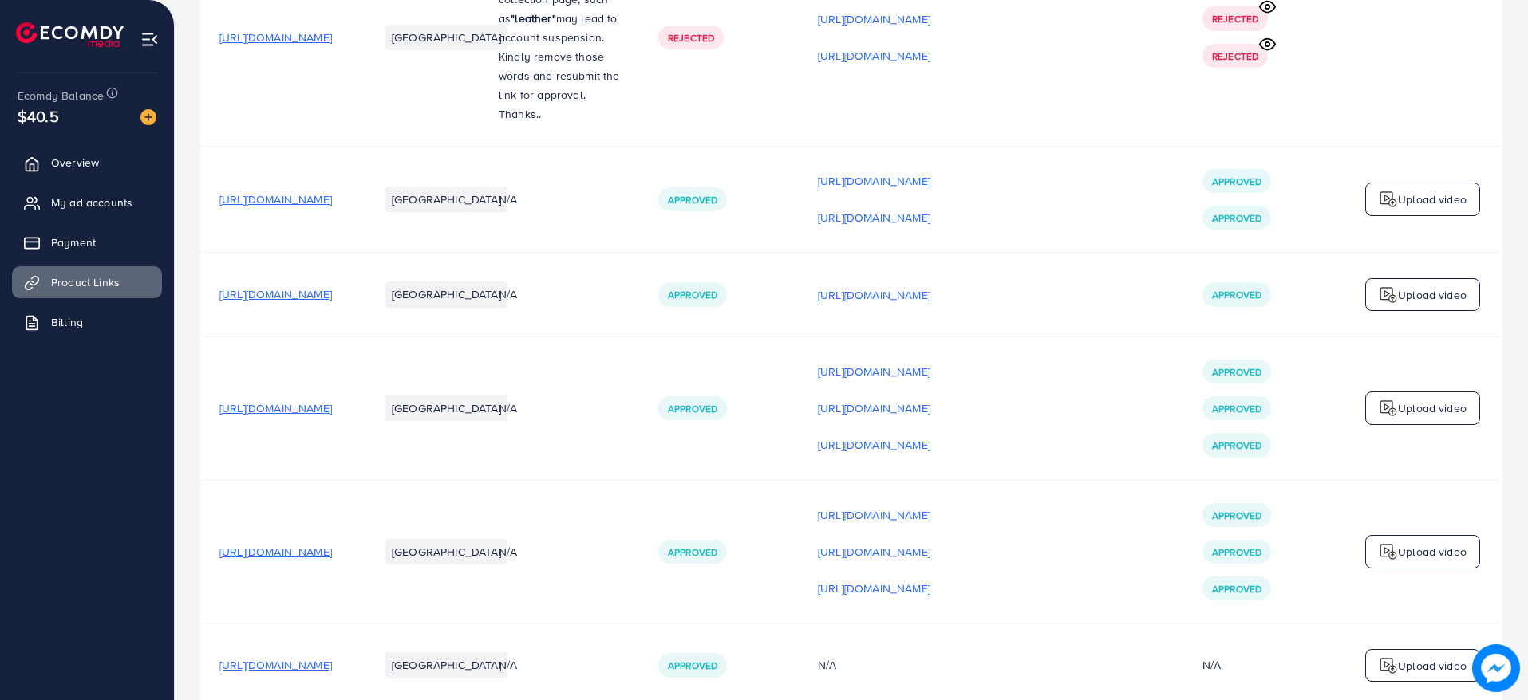
scroll to position [0, 0]
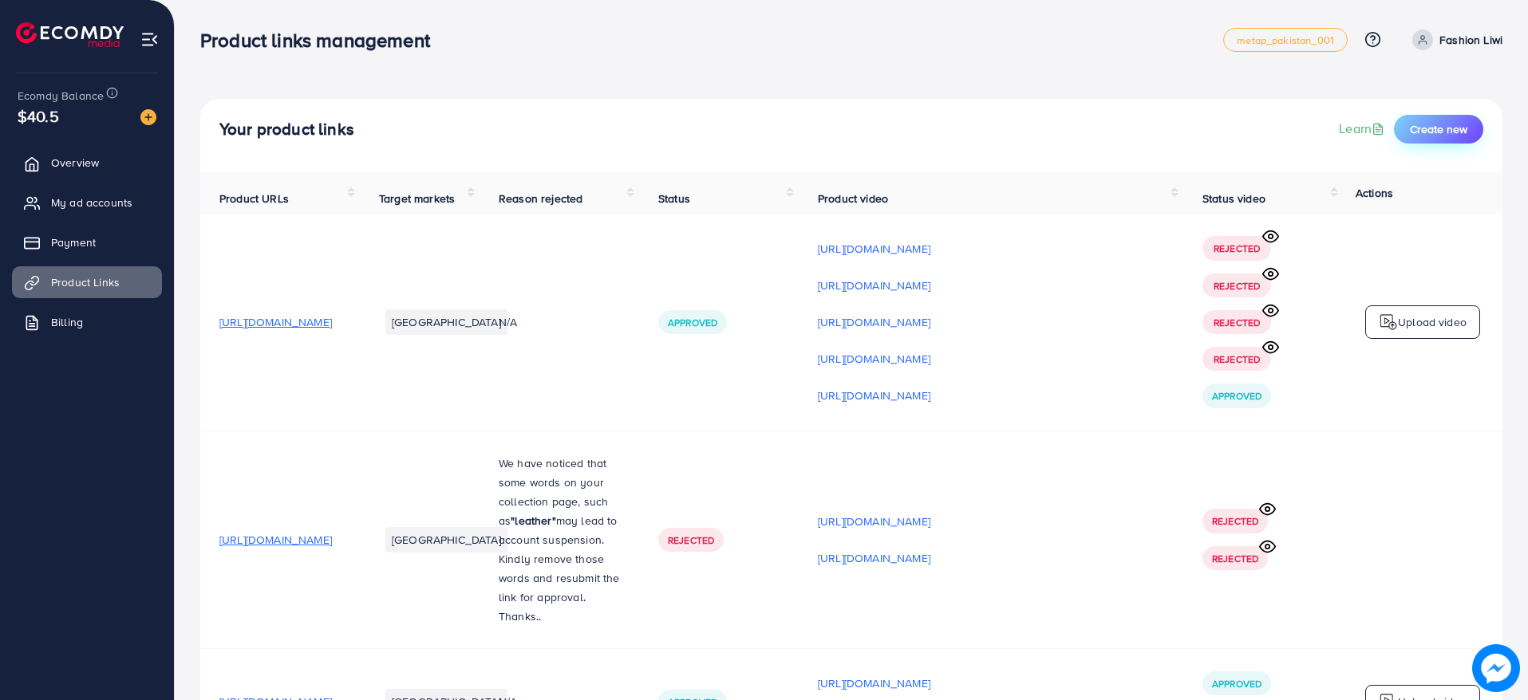
click at [1440, 142] on button "Create new" at bounding box center [1438, 129] width 89 height 29
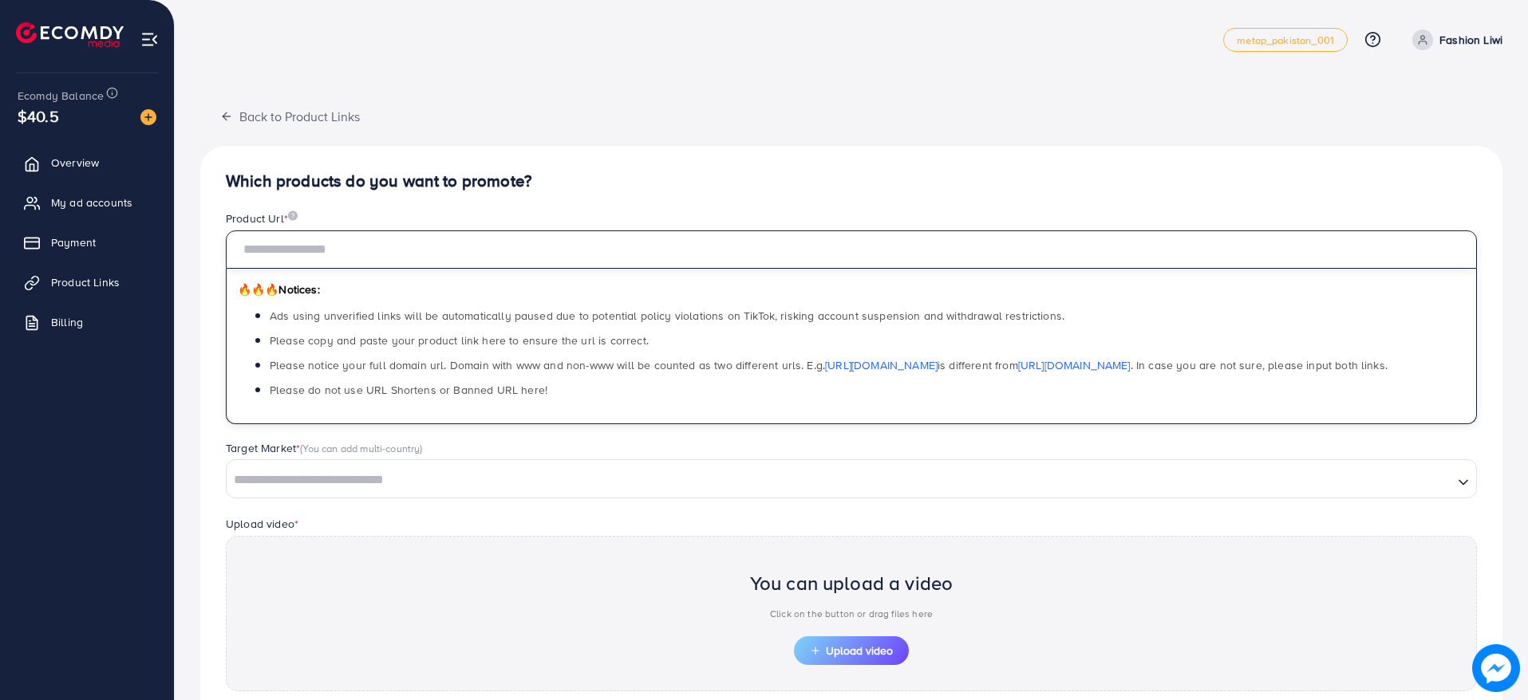
click at [475, 239] on input "text" at bounding box center [851, 250] width 1251 height 38
paste input "**********"
type input "**********"
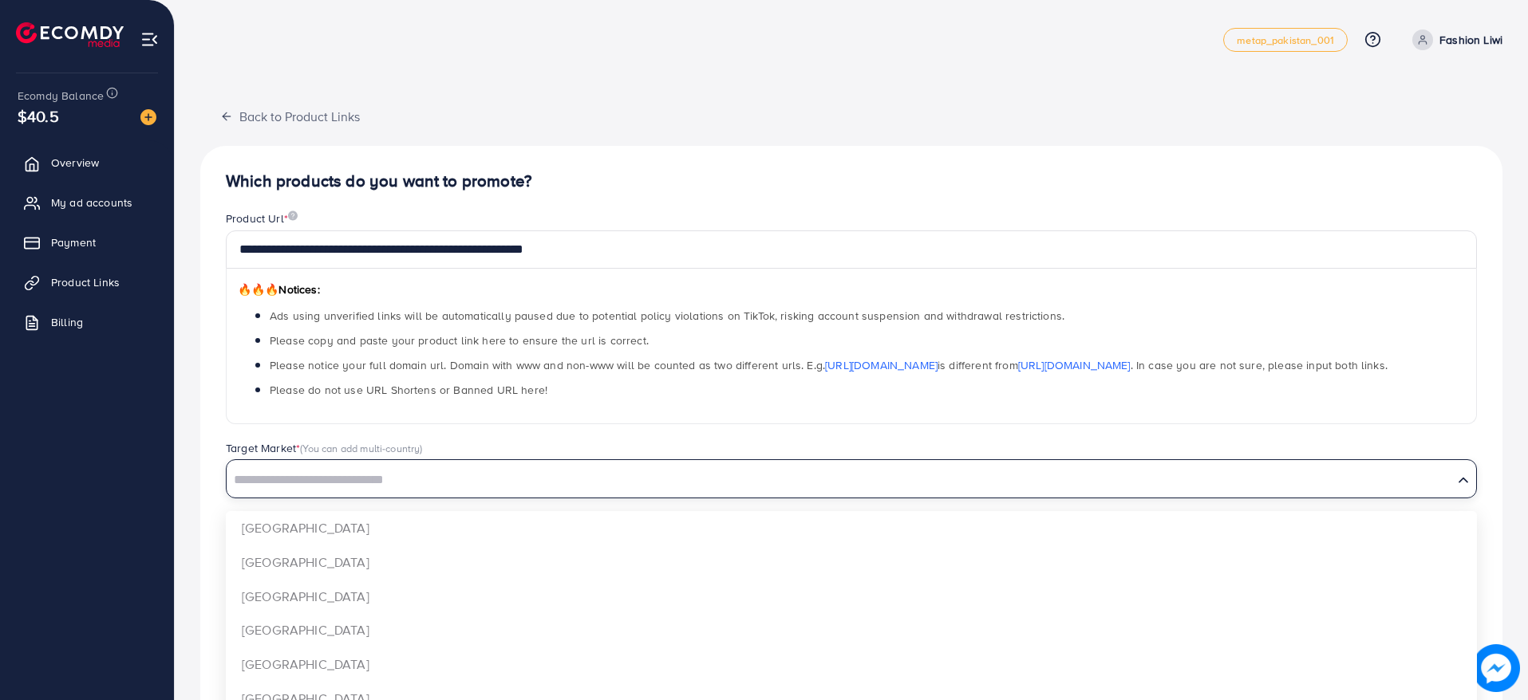
click at [495, 484] on input "Search for option" at bounding box center [839, 480] width 1223 height 25
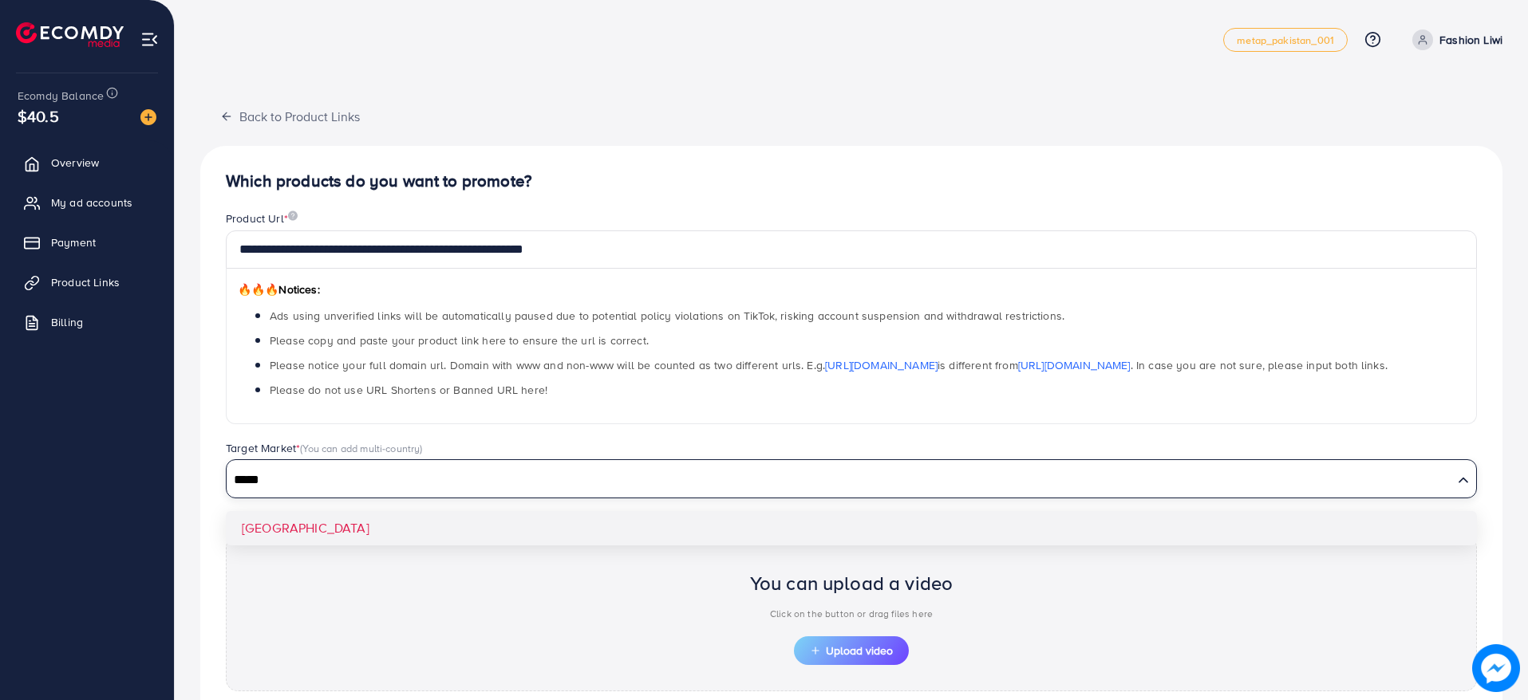
type input "*****"
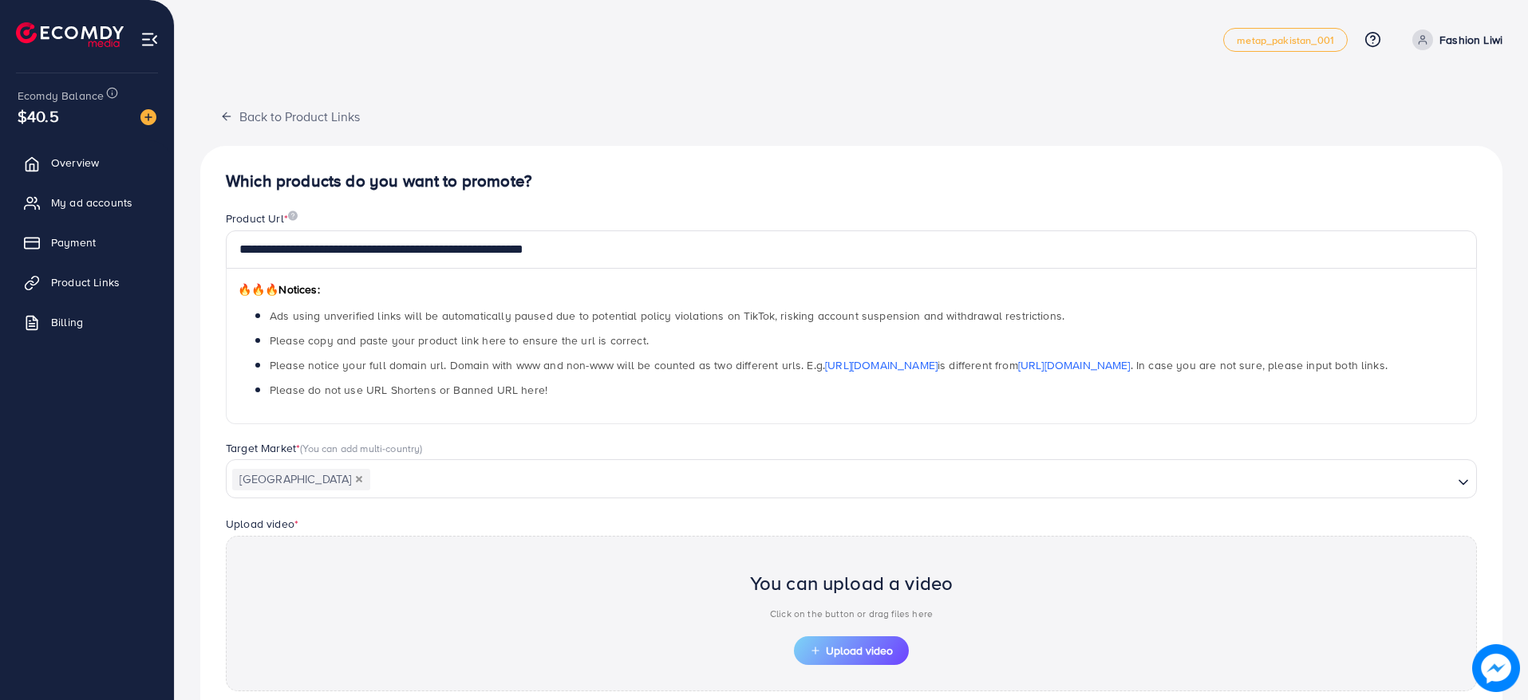
click at [484, 523] on div "**********" at bounding box center [851, 480] width 1302 height 669
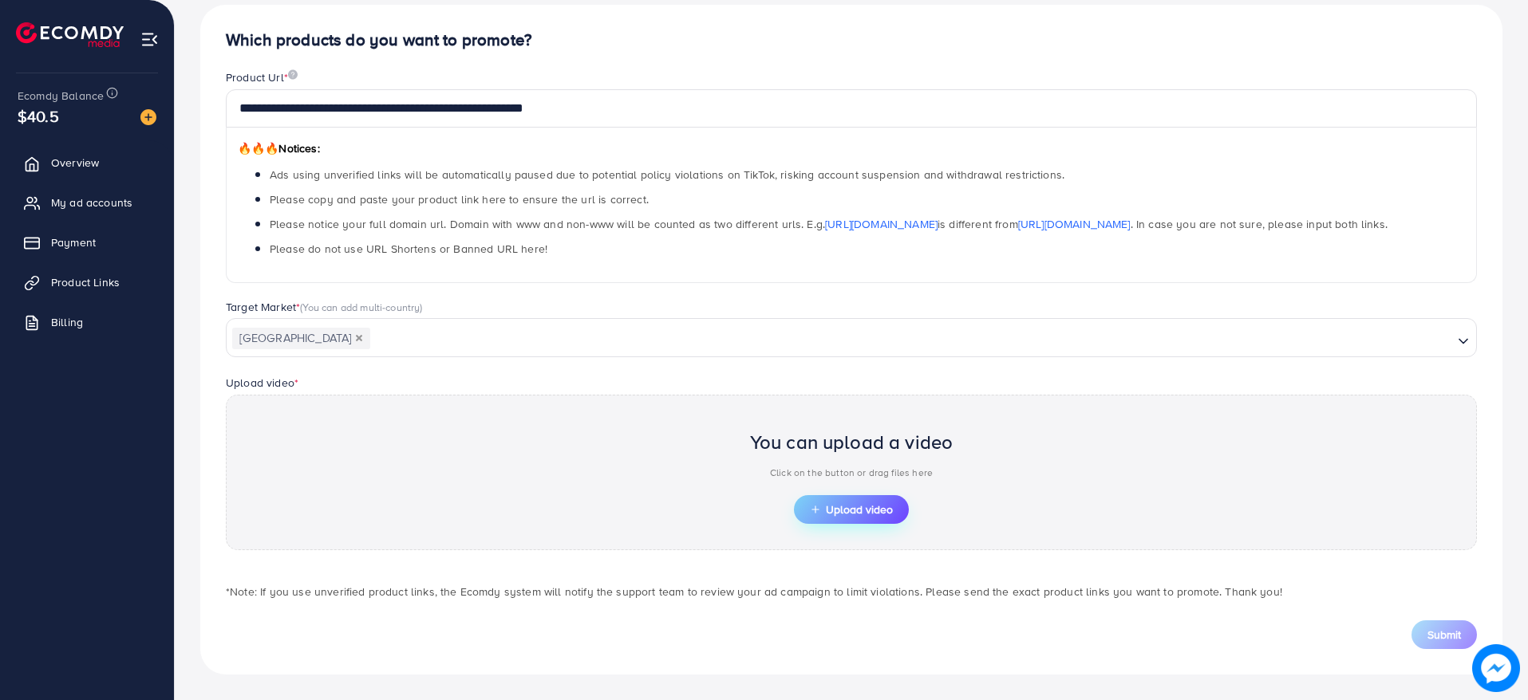
click at [874, 511] on span "Upload video" at bounding box center [851, 509] width 83 height 11
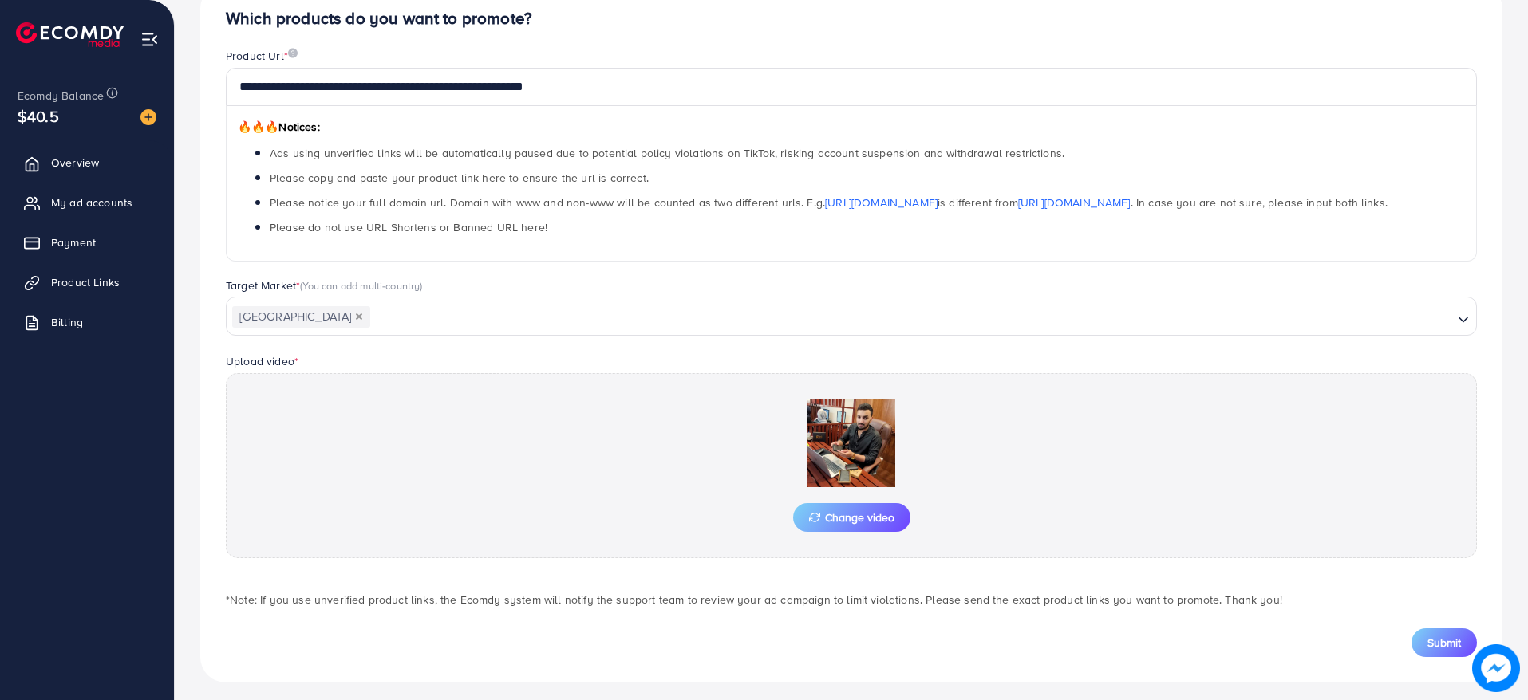
scroll to position [171, 0]
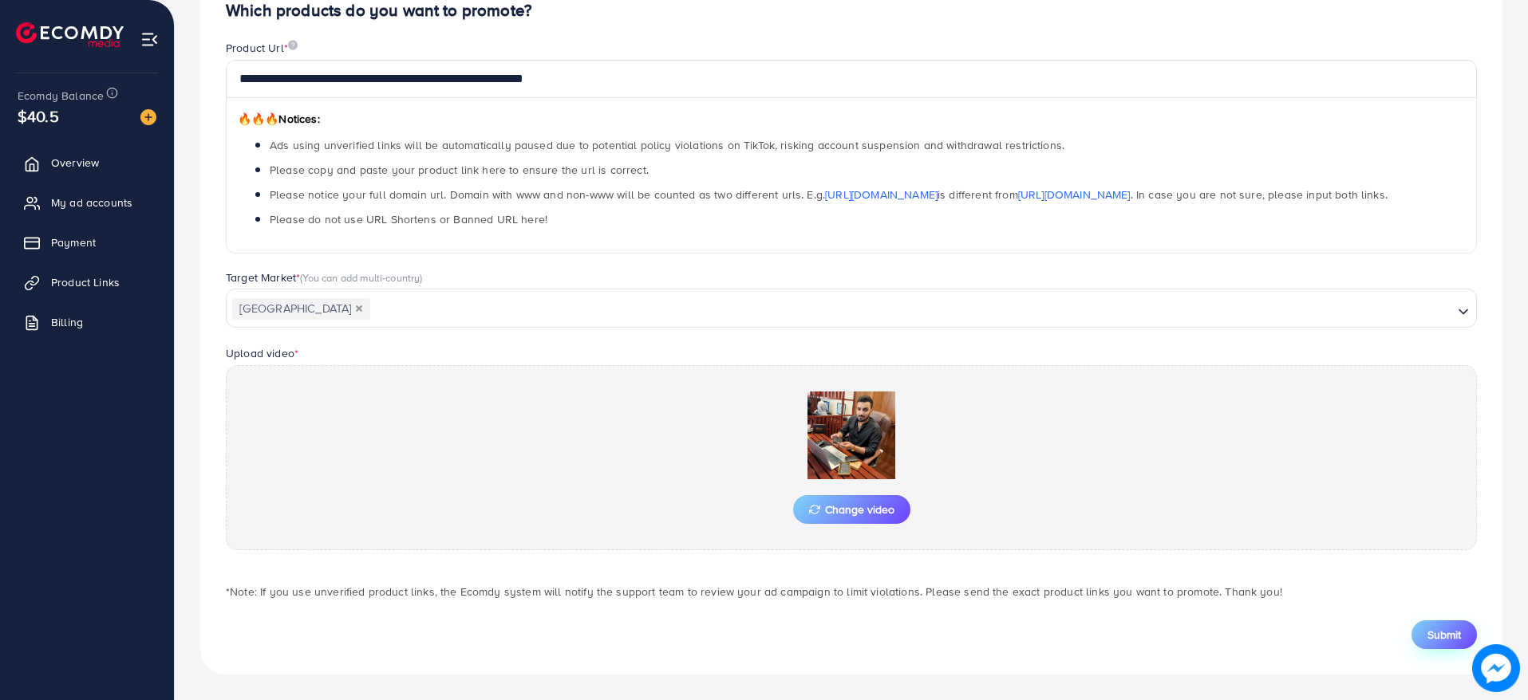
click at [1450, 621] on button "Submit" at bounding box center [1443, 635] width 65 height 29
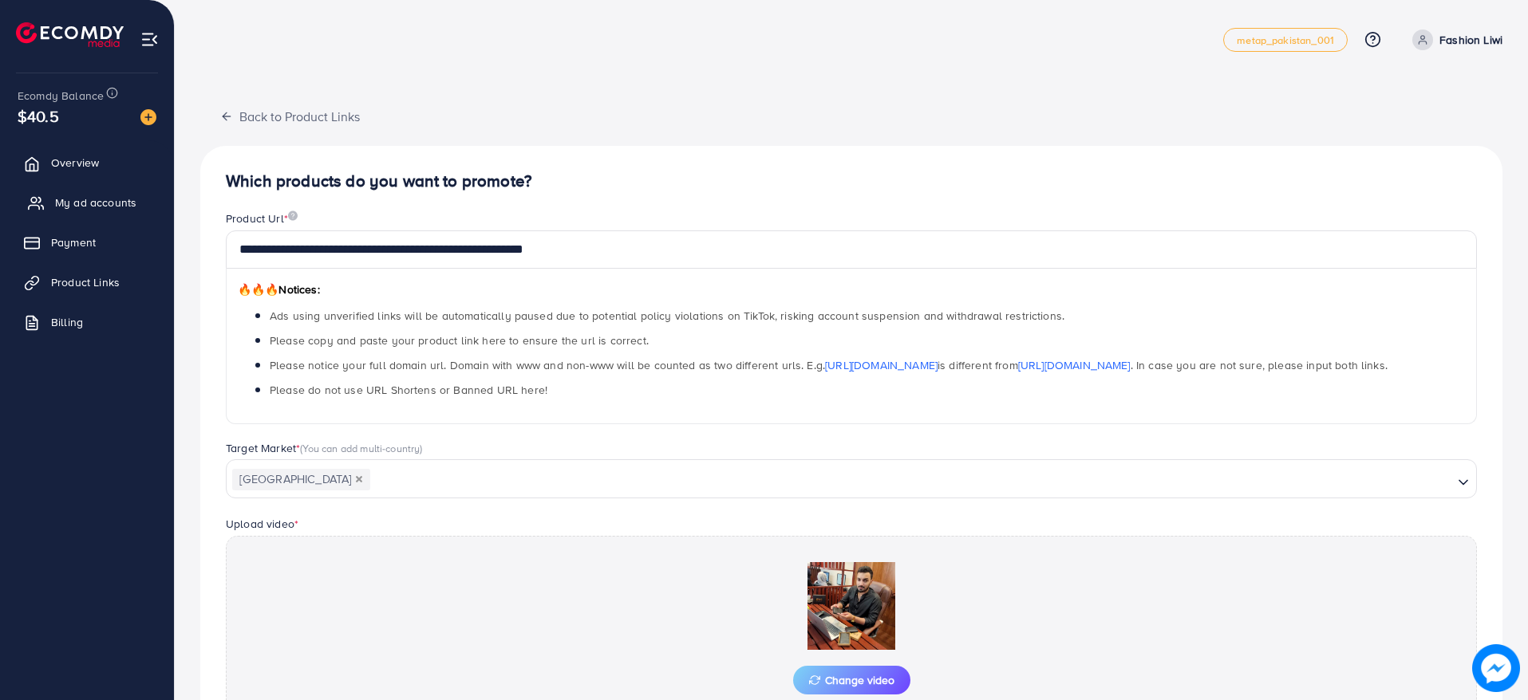
click at [67, 206] on span "My ad accounts" at bounding box center [95, 203] width 81 height 16
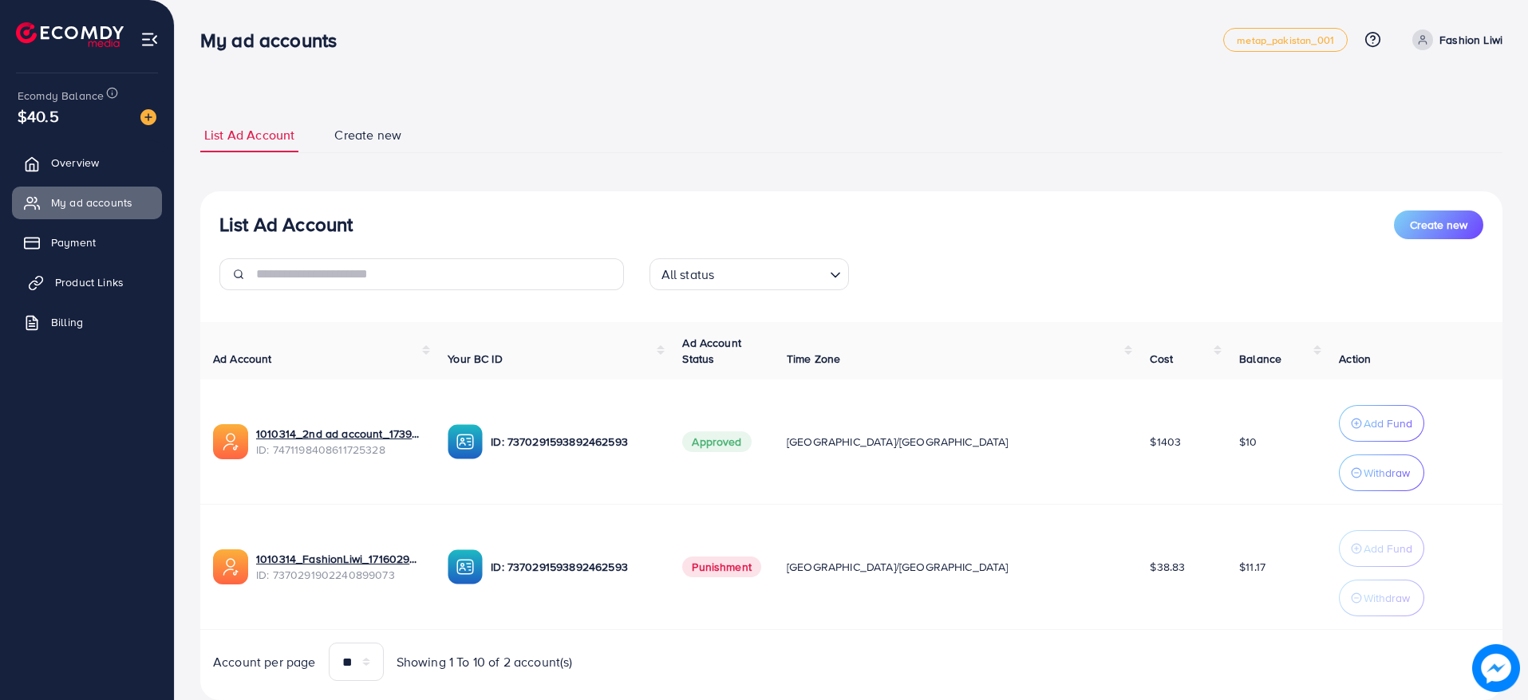
click at [85, 270] on link "Product Links" at bounding box center [87, 282] width 150 height 32
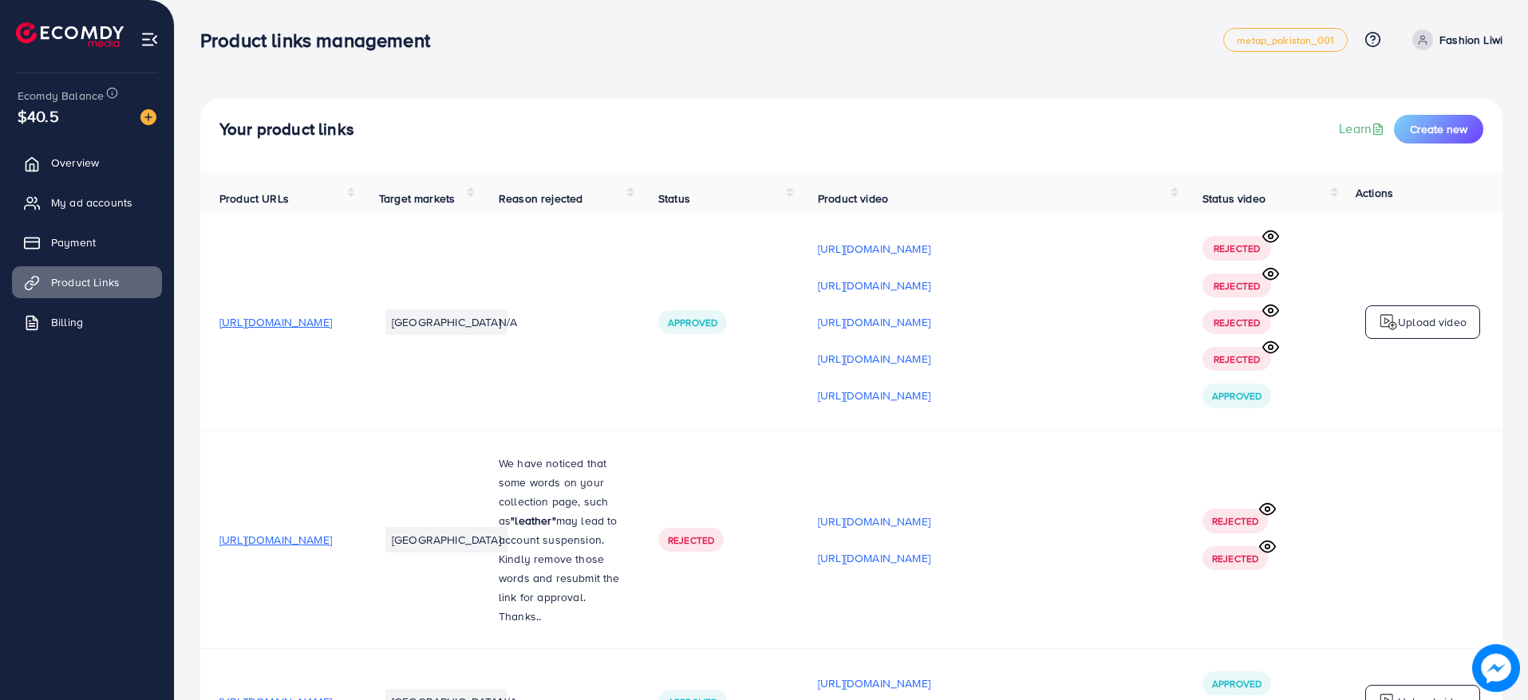
click at [302, 323] on span "[URL][DOMAIN_NAME]" at bounding box center [275, 322] width 112 height 16
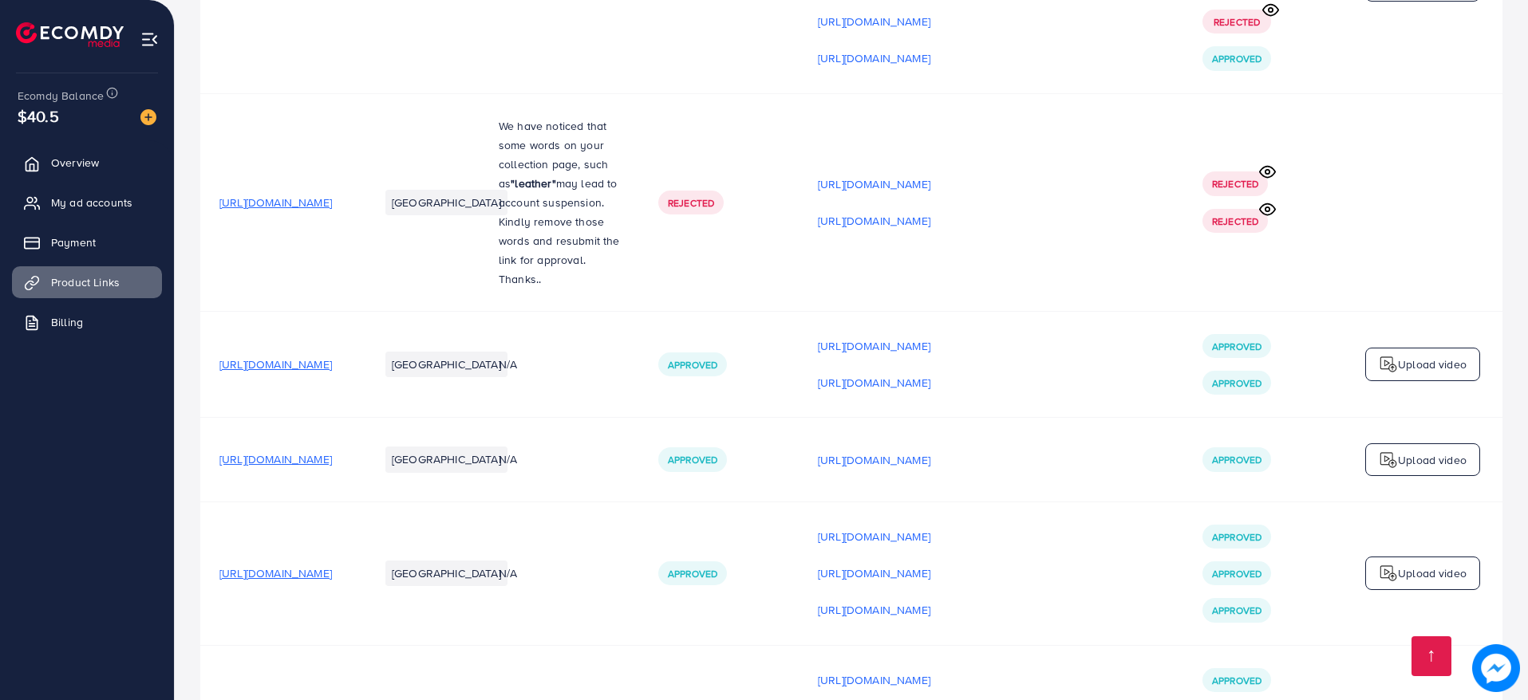
scroll to position [340, 0]
click at [275, 577] on span "[URL][DOMAIN_NAME]" at bounding box center [275, 571] width 112 height 16
click at [930, 537] on p "[URL][DOMAIN_NAME]" at bounding box center [874, 534] width 112 height 19
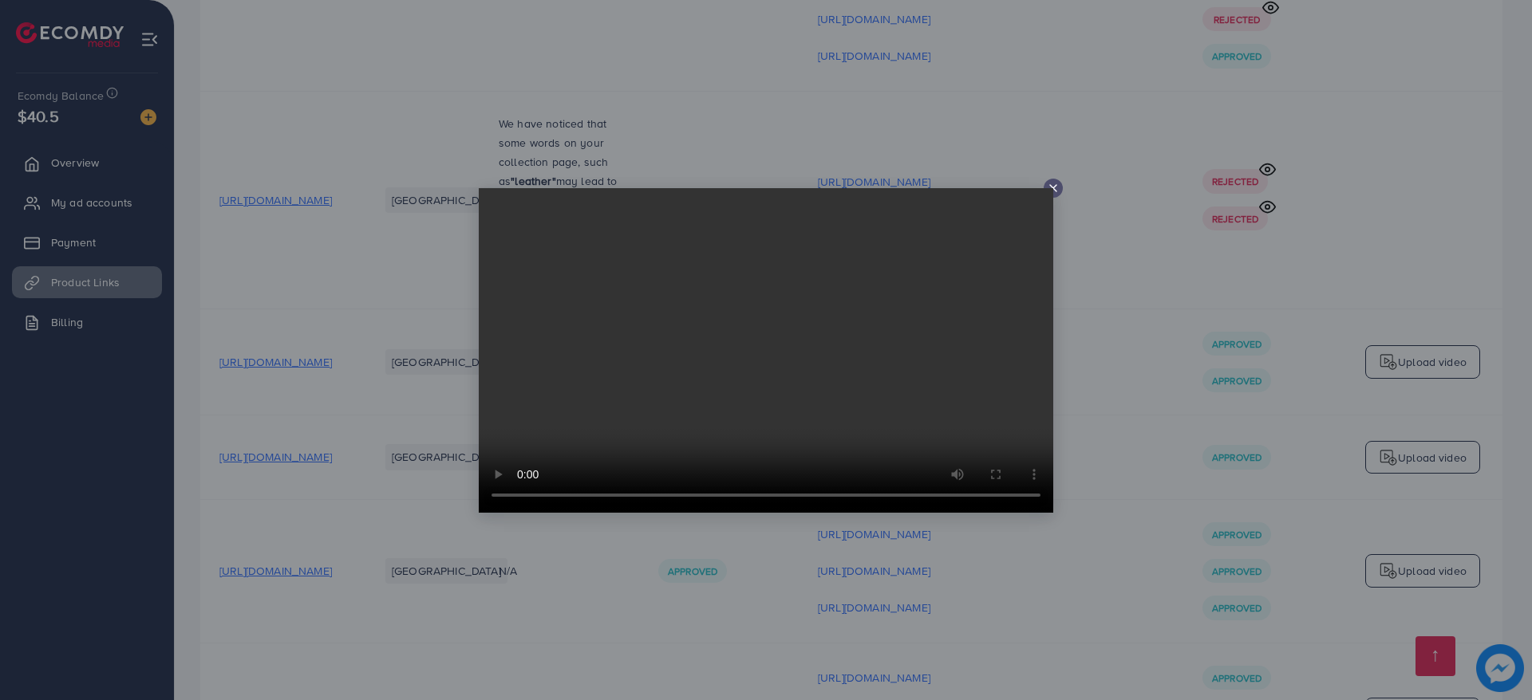
click at [1059, 192] on icon at bounding box center [1053, 188] width 13 height 13
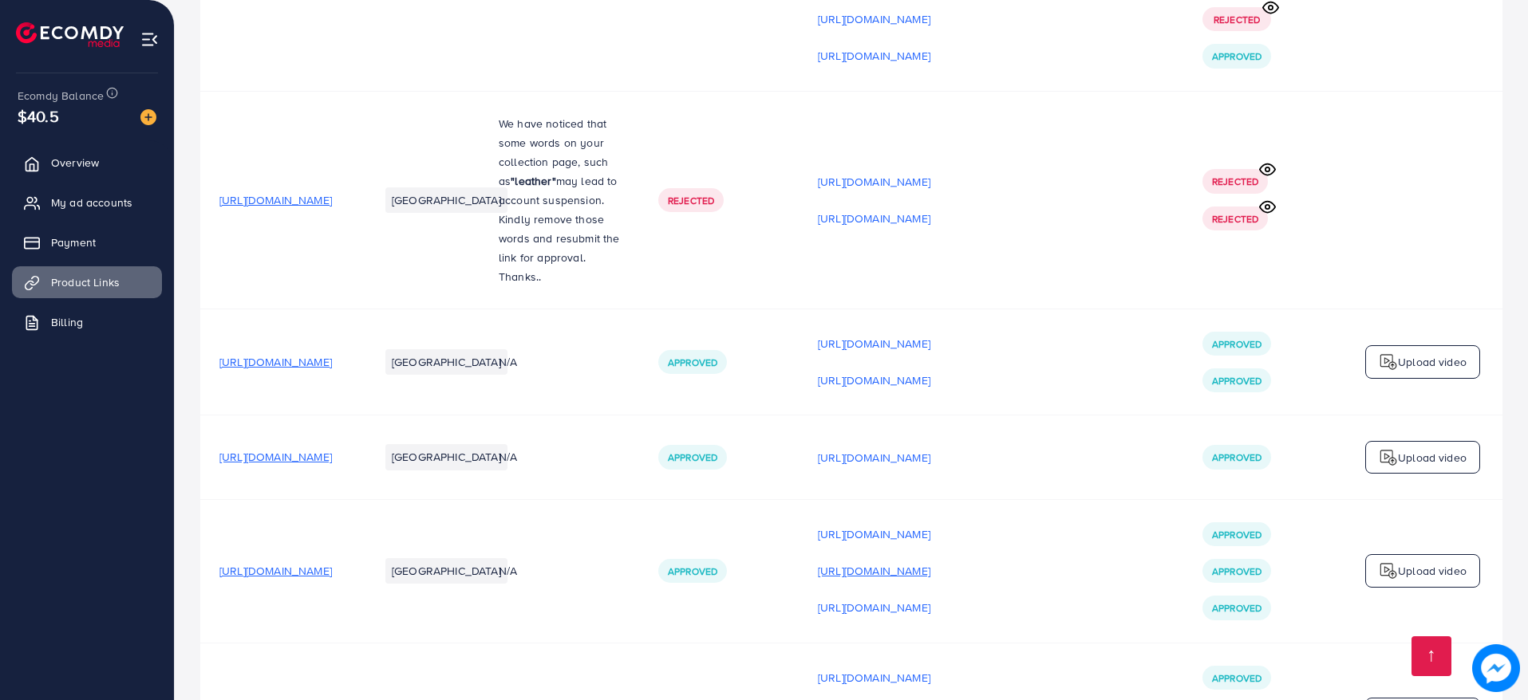
click at [930, 578] on p "[URL][DOMAIN_NAME]" at bounding box center [874, 571] width 112 height 19
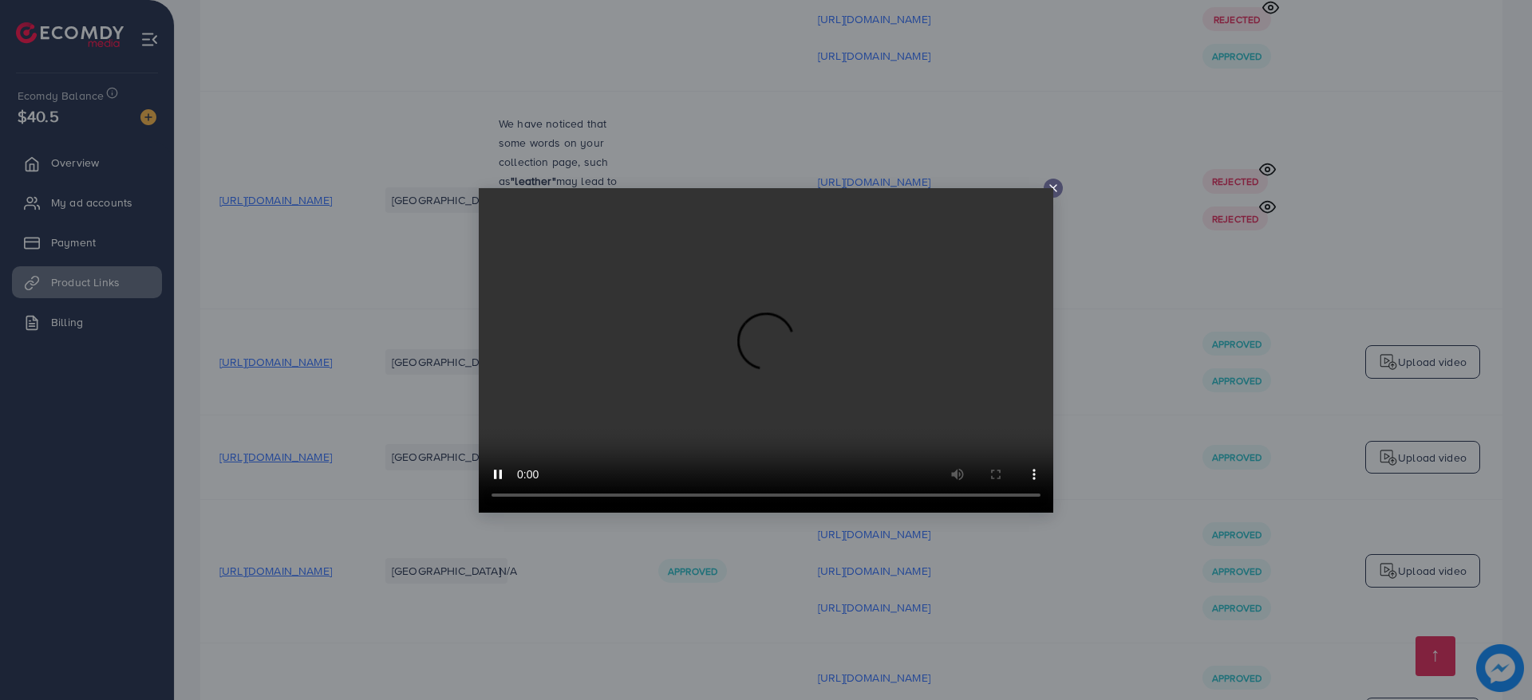
click at [1059, 188] on icon at bounding box center [1053, 188] width 13 height 13
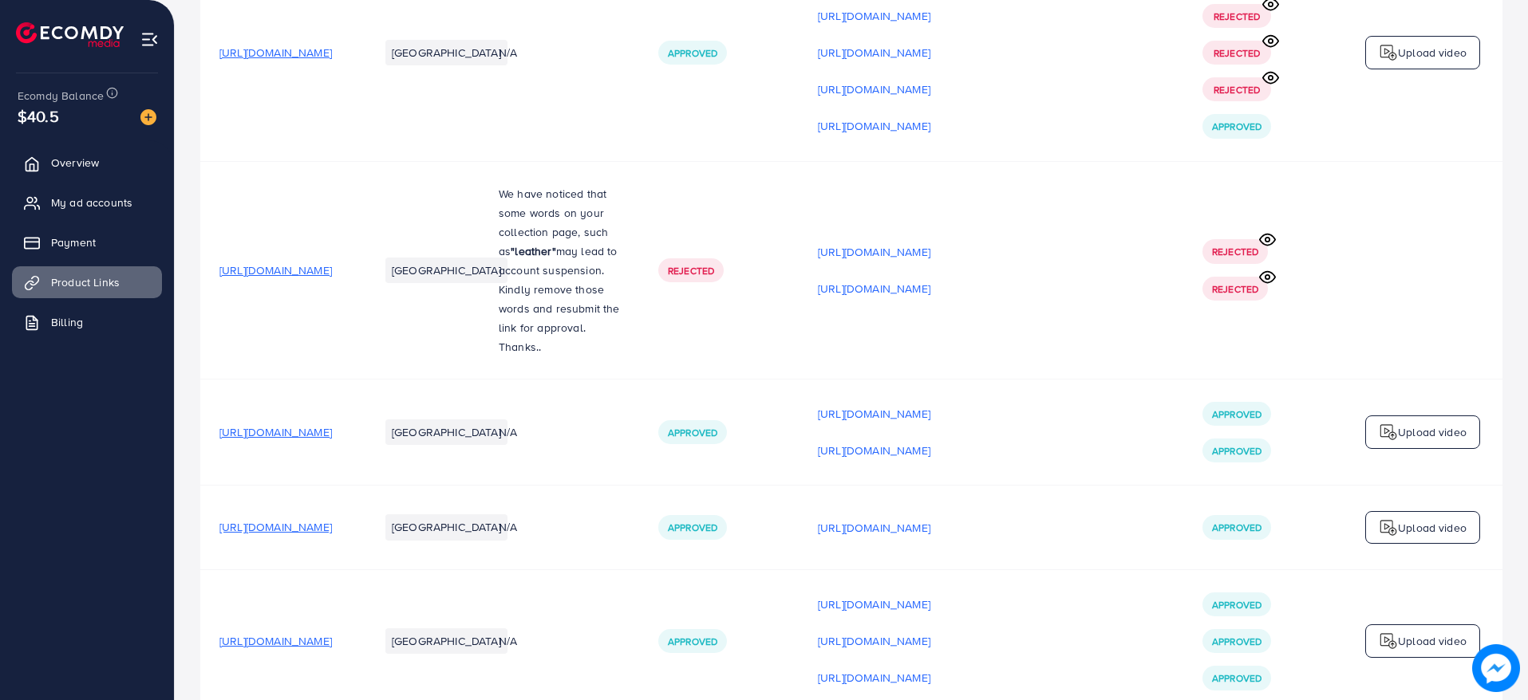
scroll to position [81, 0]
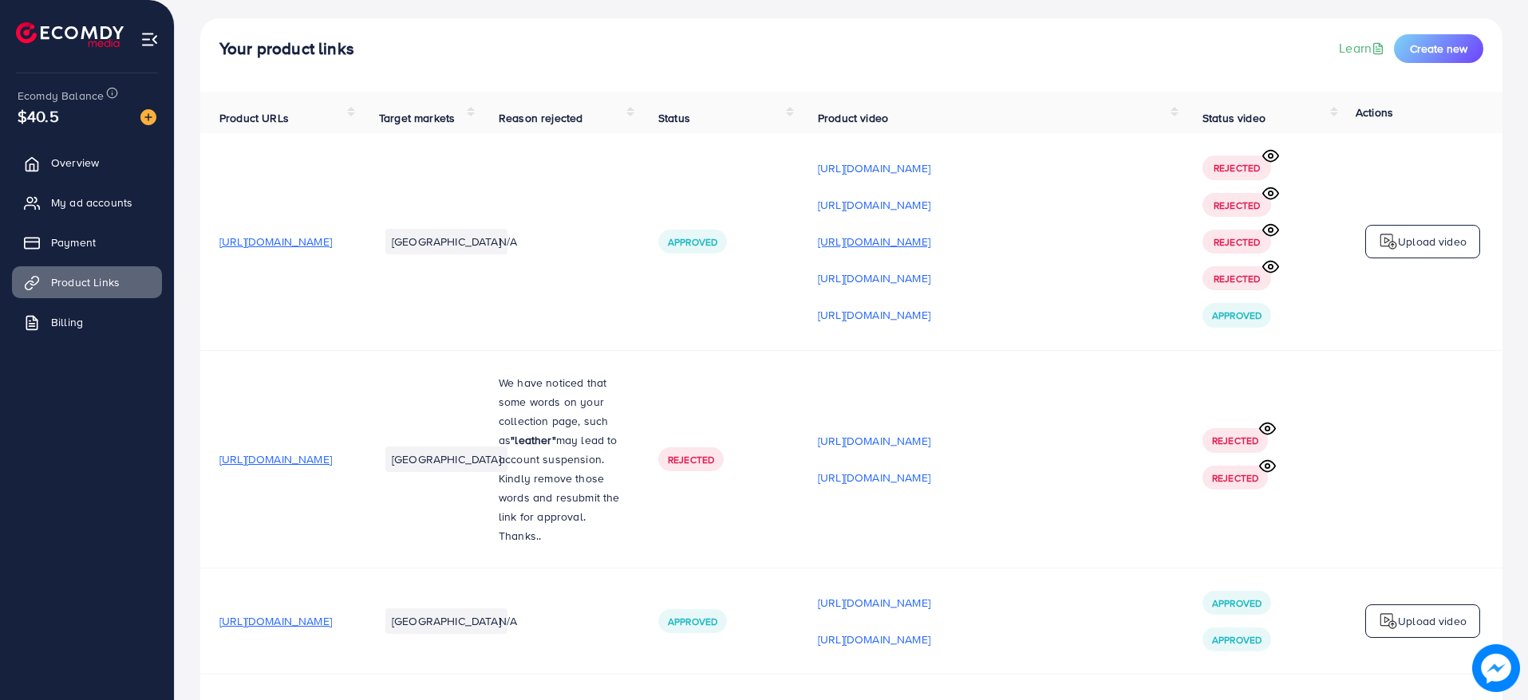
click at [930, 246] on p "[URL][DOMAIN_NAME]" at bounding box center [874, 241] width 112 height 19
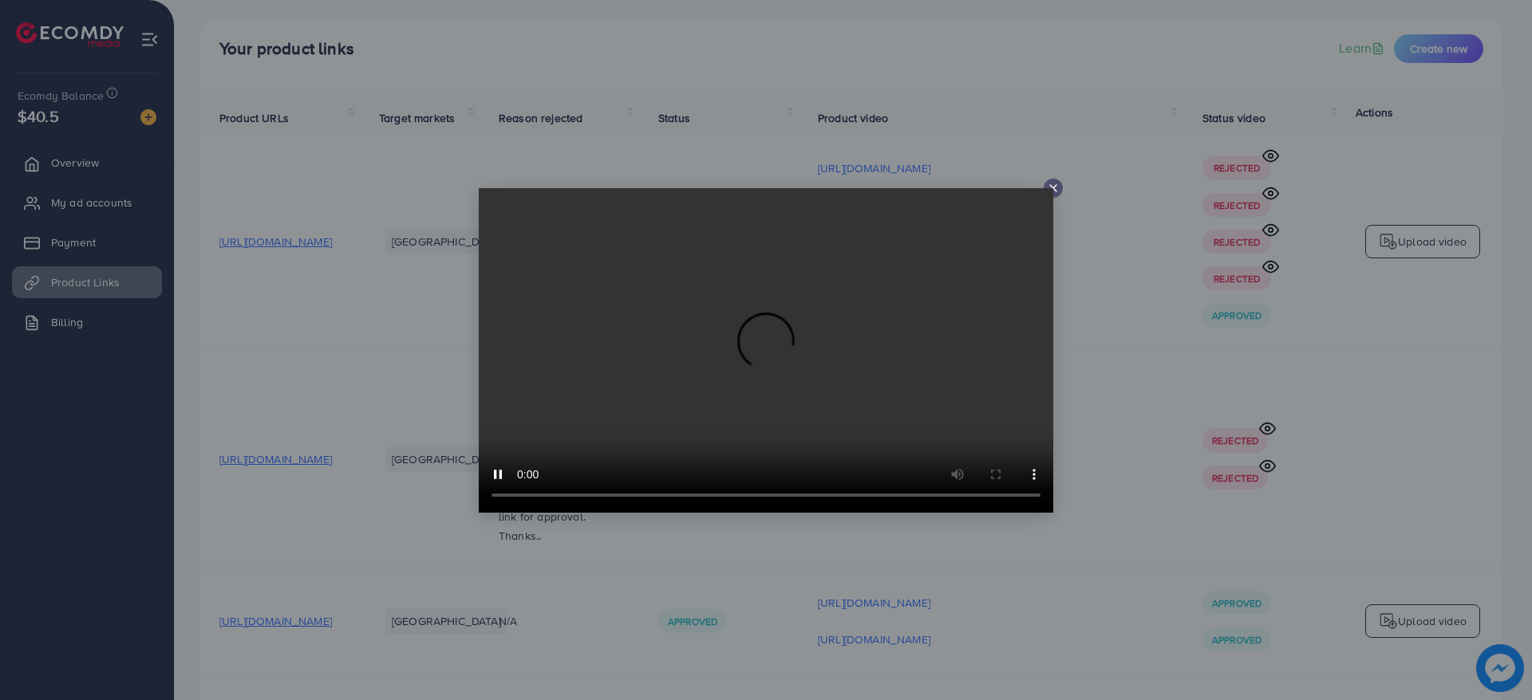
click at [1049, 186] on icon at bounding box center [1053, 188] width 13 height 13
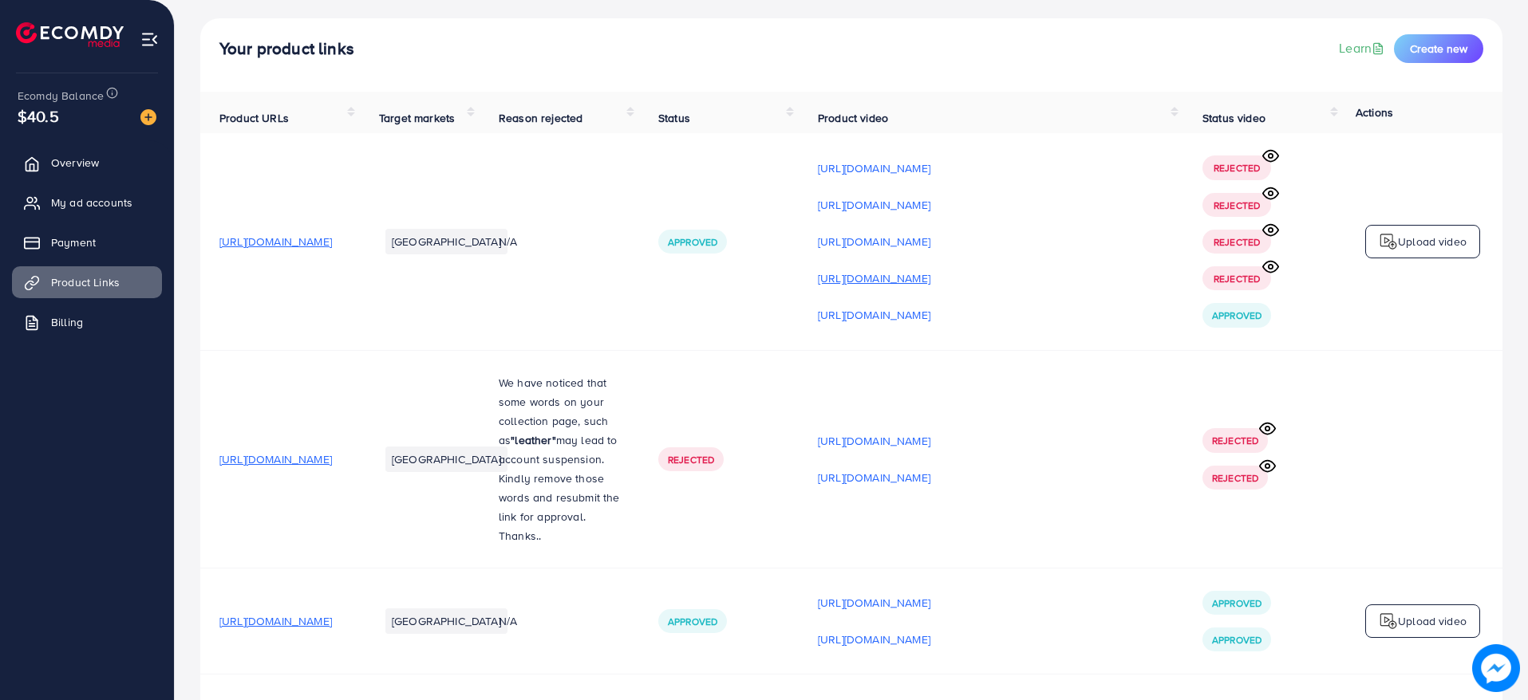
click at [930, 280] on p "[URL][DOMAIN_NAME]" at bounding box center [874, 278] width 112 height 19
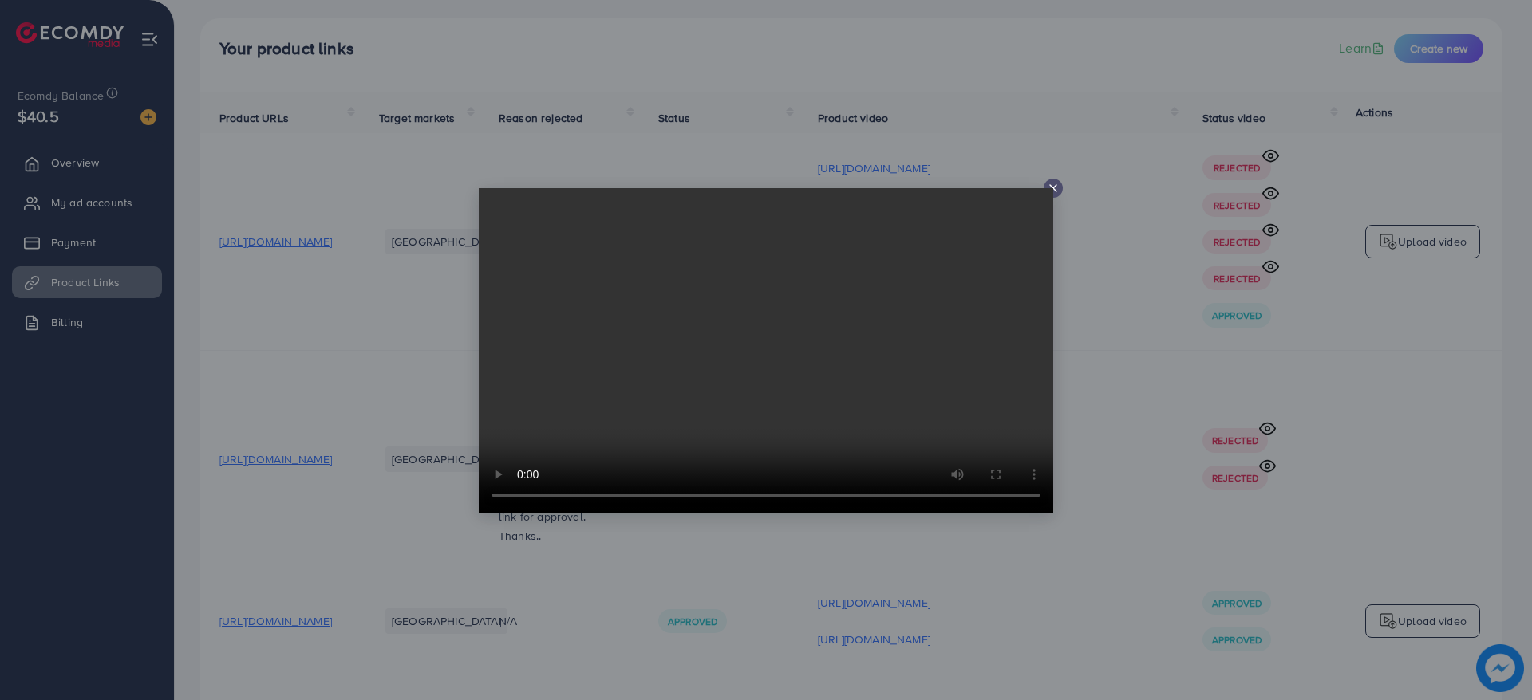
click at [1059, 183] on div at bounding box center [1053, 188] width 19 height 19
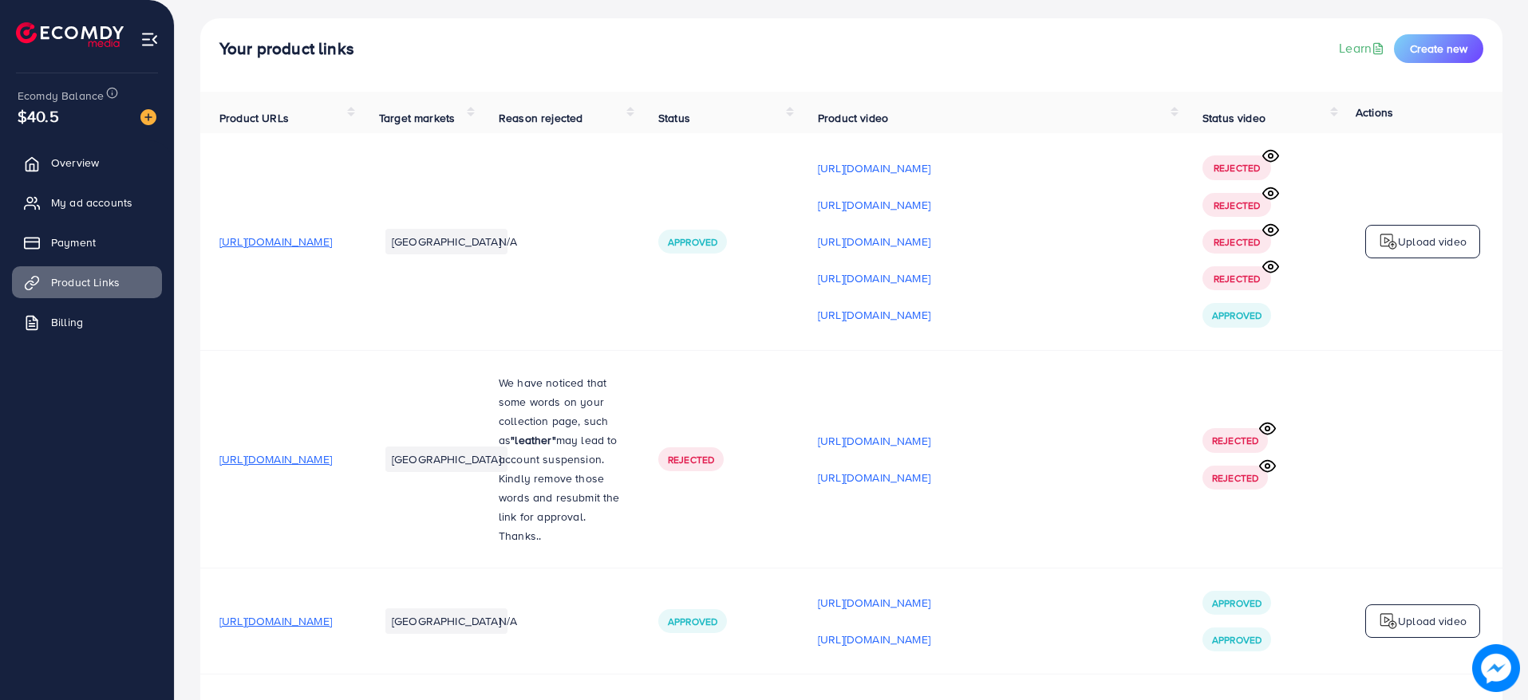
click at [1267, 270] on icon at bounding box center [1270, 266] width 17 height 17
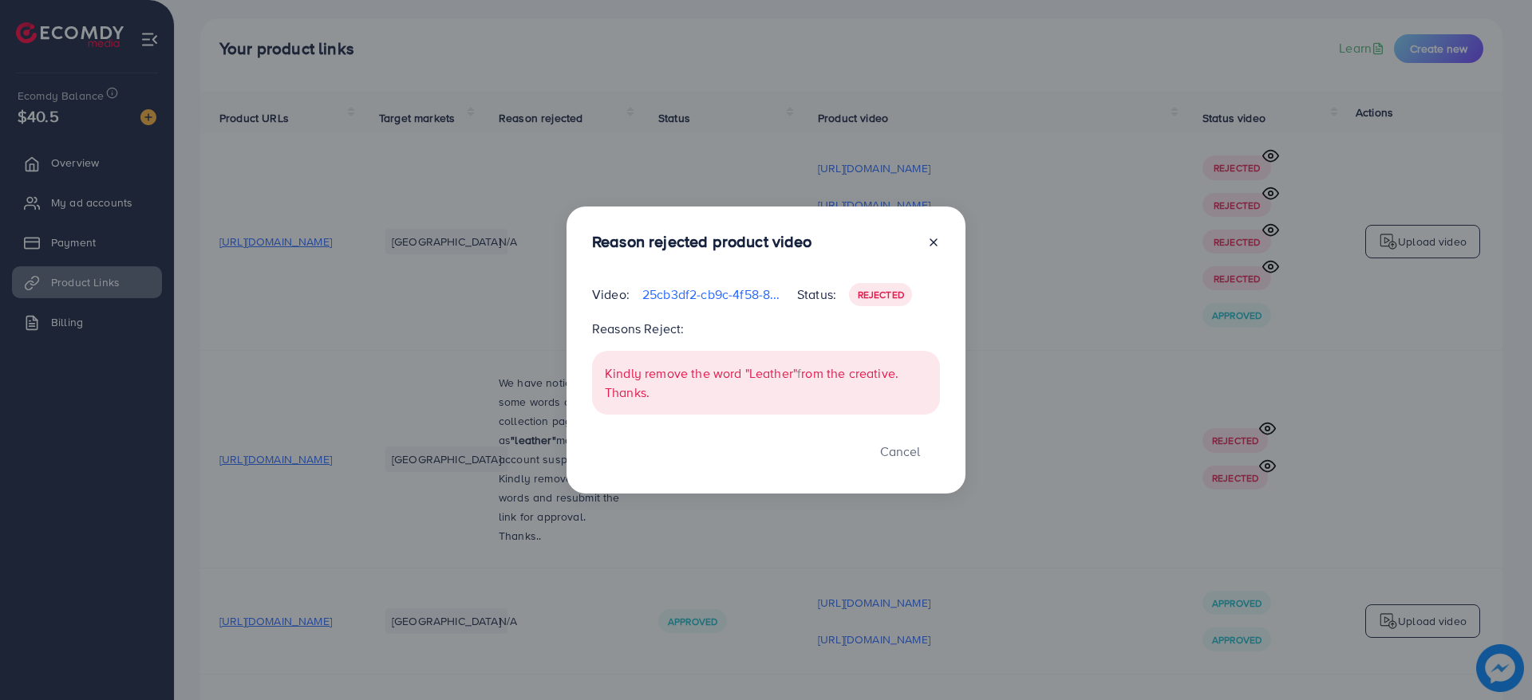
click at [925, 246] on div at bounding box center [927, 245] width 26 height 26
click at [929, 238] on icon at bounding box center [933, 242] width 13 height 13
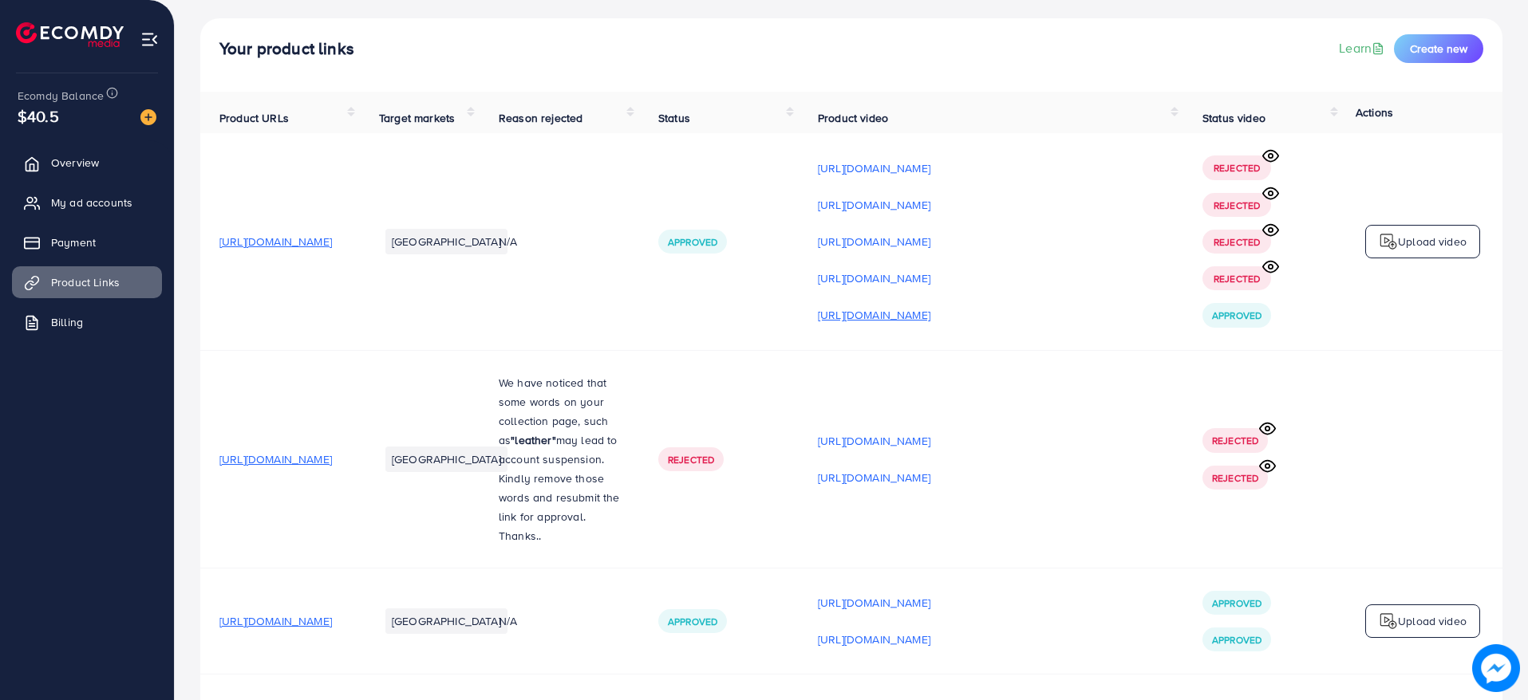
click at [930, 313] on p "[URL][DOMAIN_NAME]" at bounding box center [874, 315] width 112 height 19
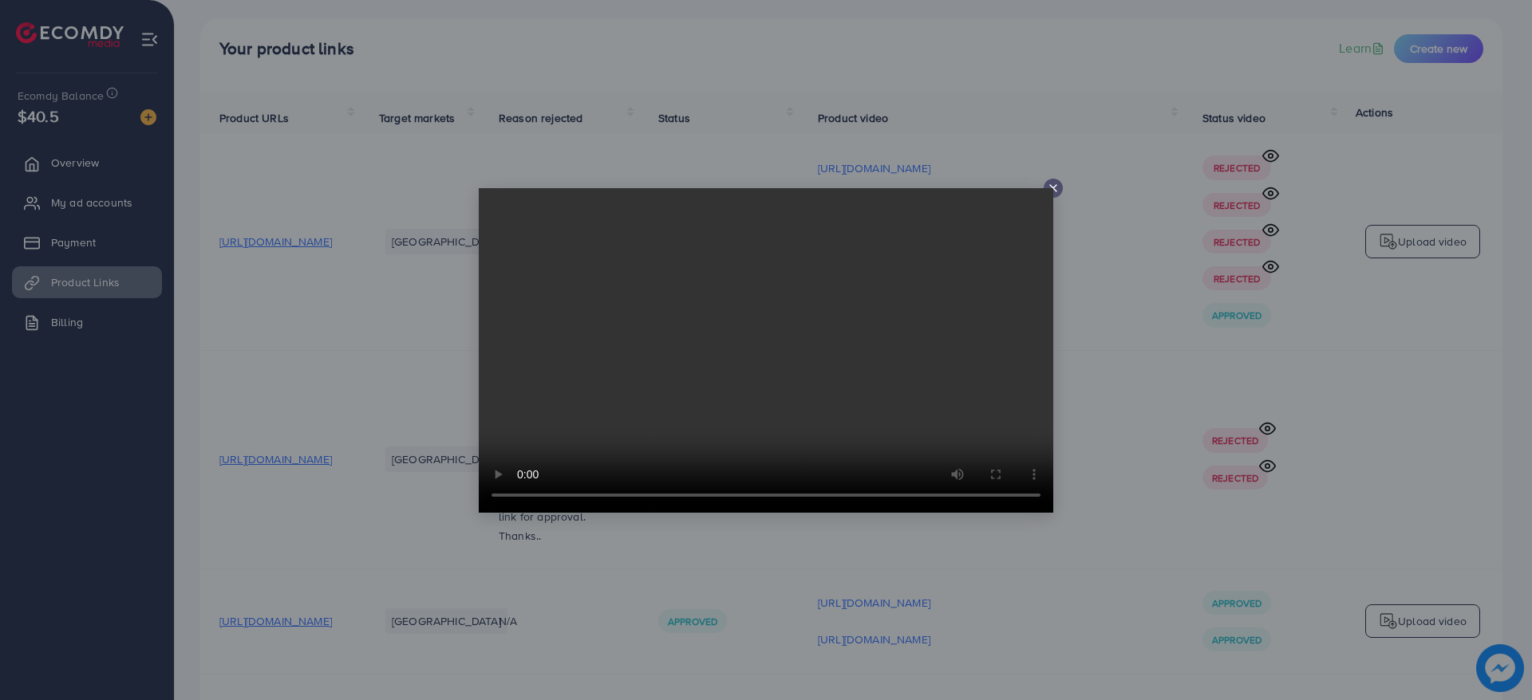
click at [1055, 189] on line at bounding box center [1053, 188] width 6 height 6
